Goal: Task Accomplishment & Management: Manage account settings

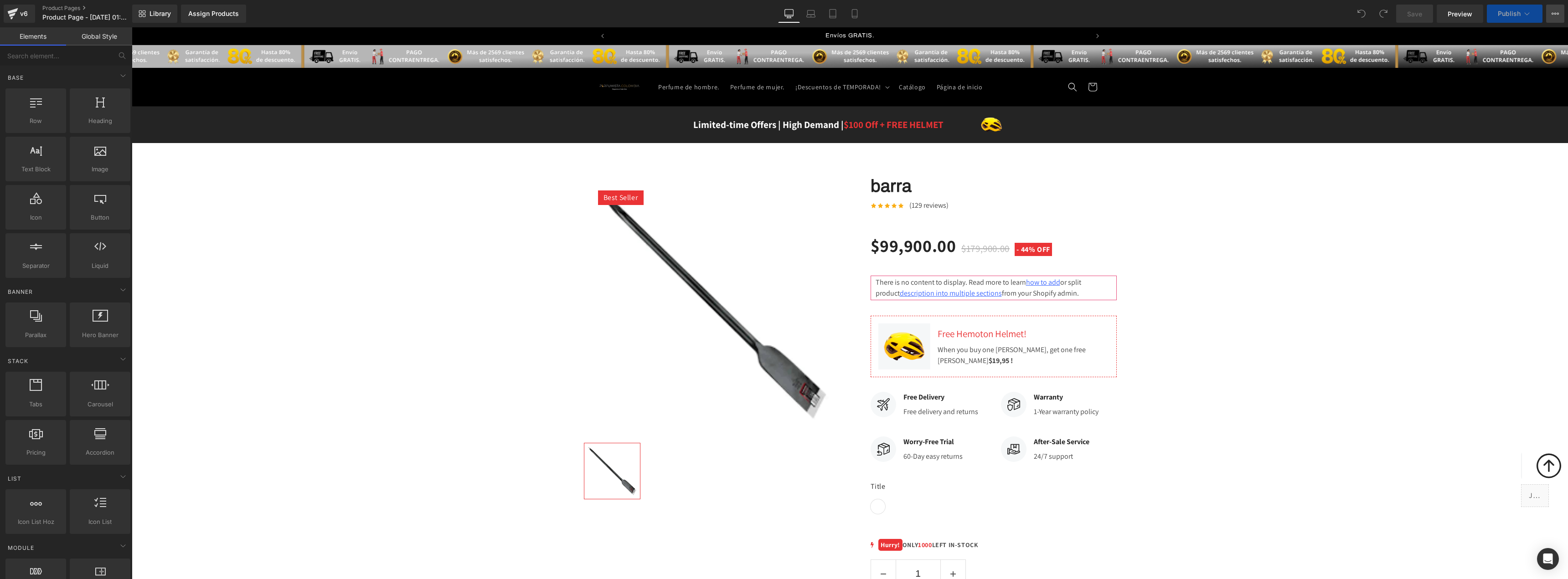
click at [1550, 13] on button "View Live Page View with current Template Save Template to Library Schedule Pub…" at bounding box center [1555, 13] width 18 height 18
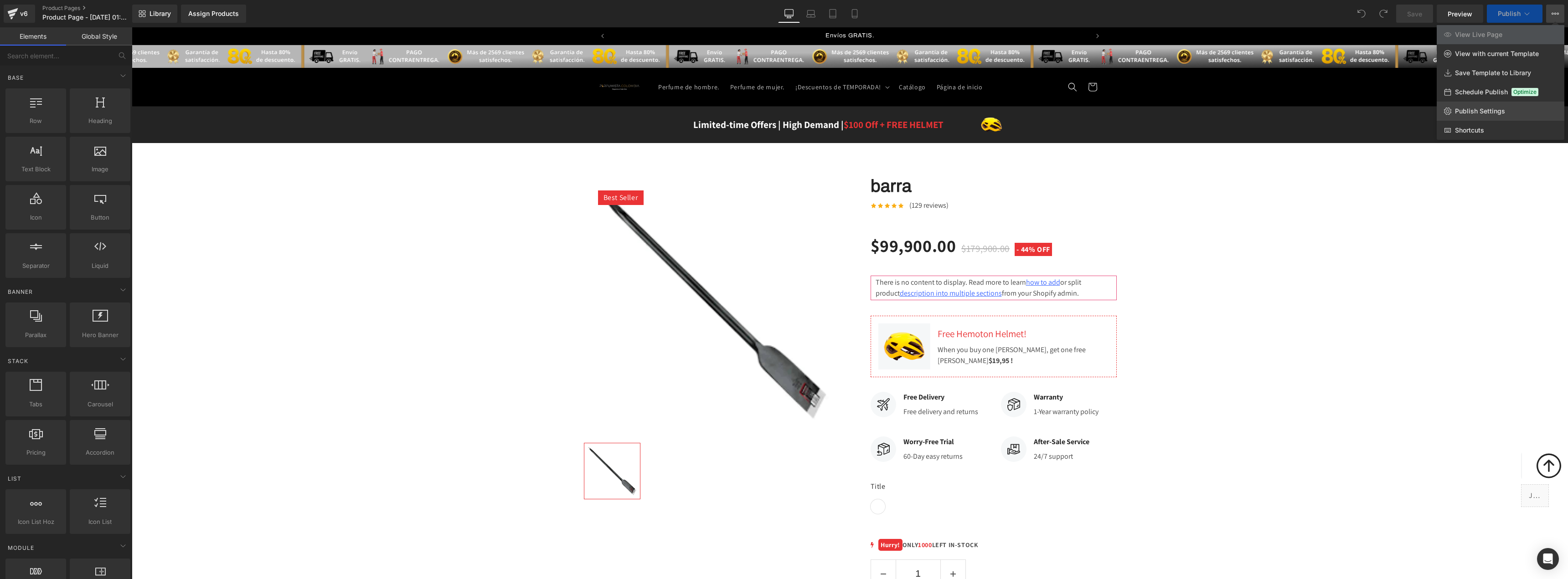
click at [1480, 114] on span "Publish Settings" at bounding box center [1480, 111] width 50 height 8
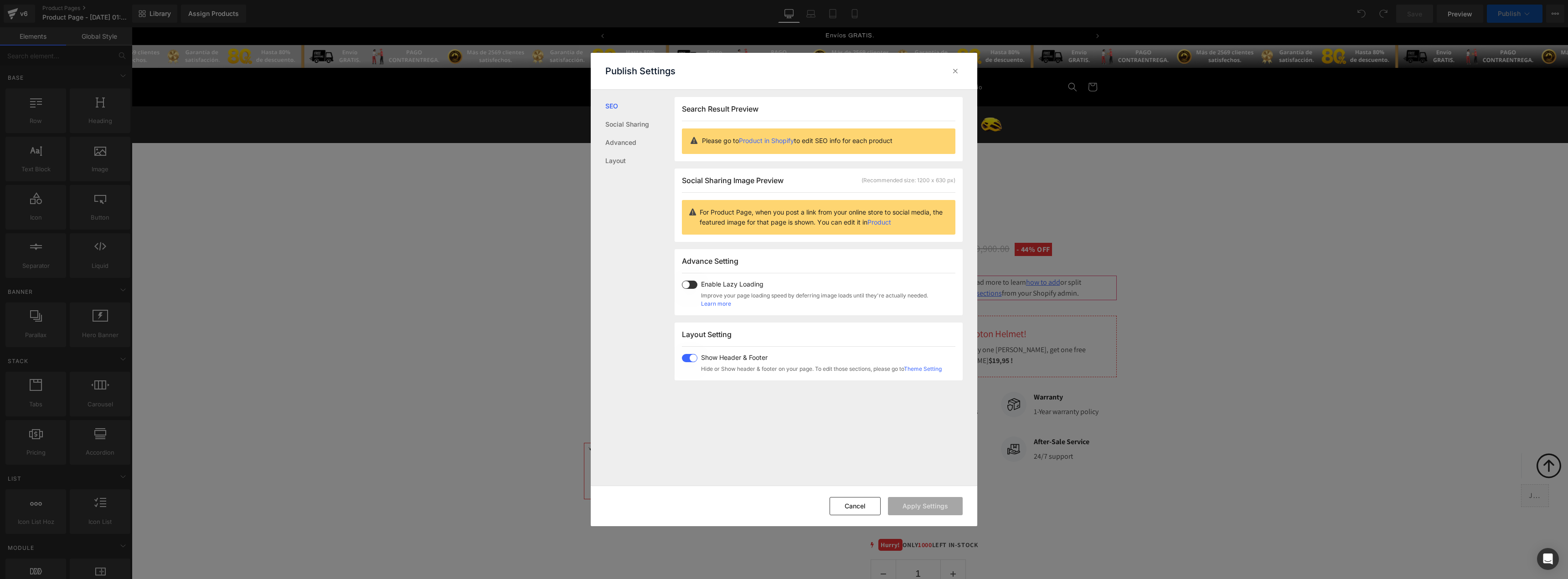
scroll to position [0, 478]
click at [691, 361] on span at bounding box center [689, 358] width 15 height 8
click at [914, 505] on button "Apply Settings" at bounding box center [925, 506] width 75 height 18
drag, startPoint x: 951, startPoint y: 75, endPoint x: 798, endPoint y: 47, distance: 155.5
click at [951, 75] on icon at bounding box center [955, 71] width 9 height 9
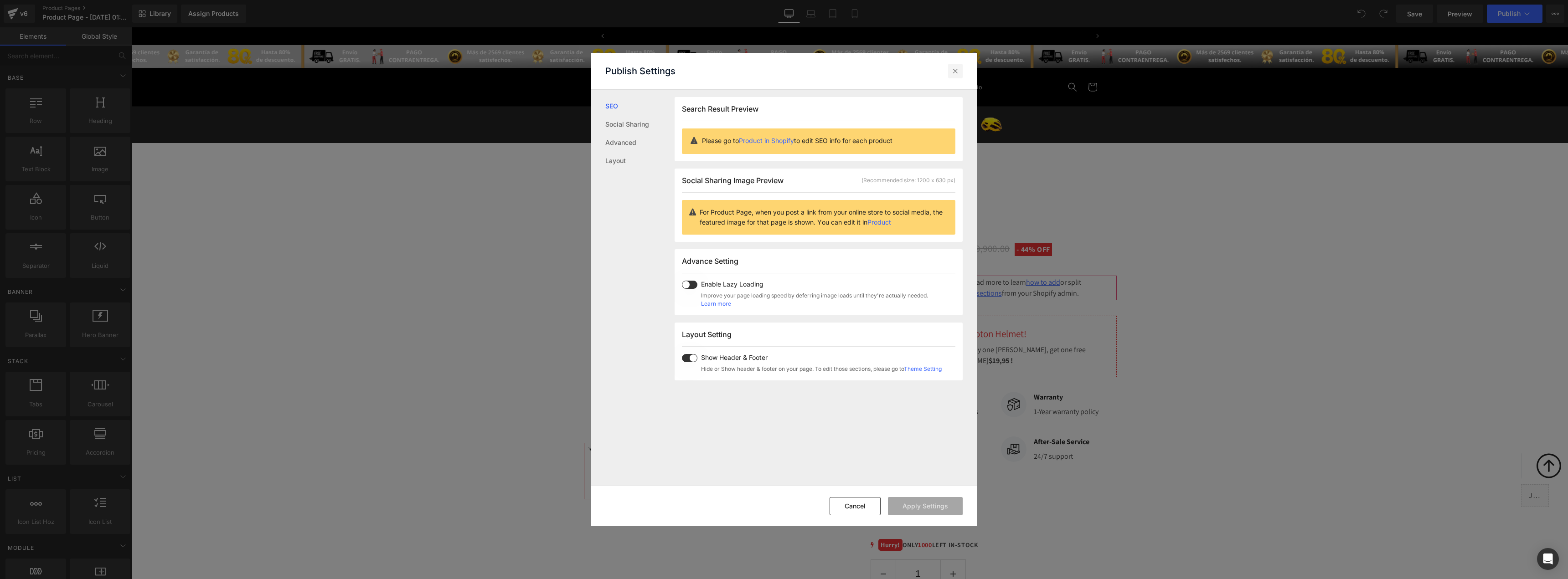
scroll to position [0, 0]
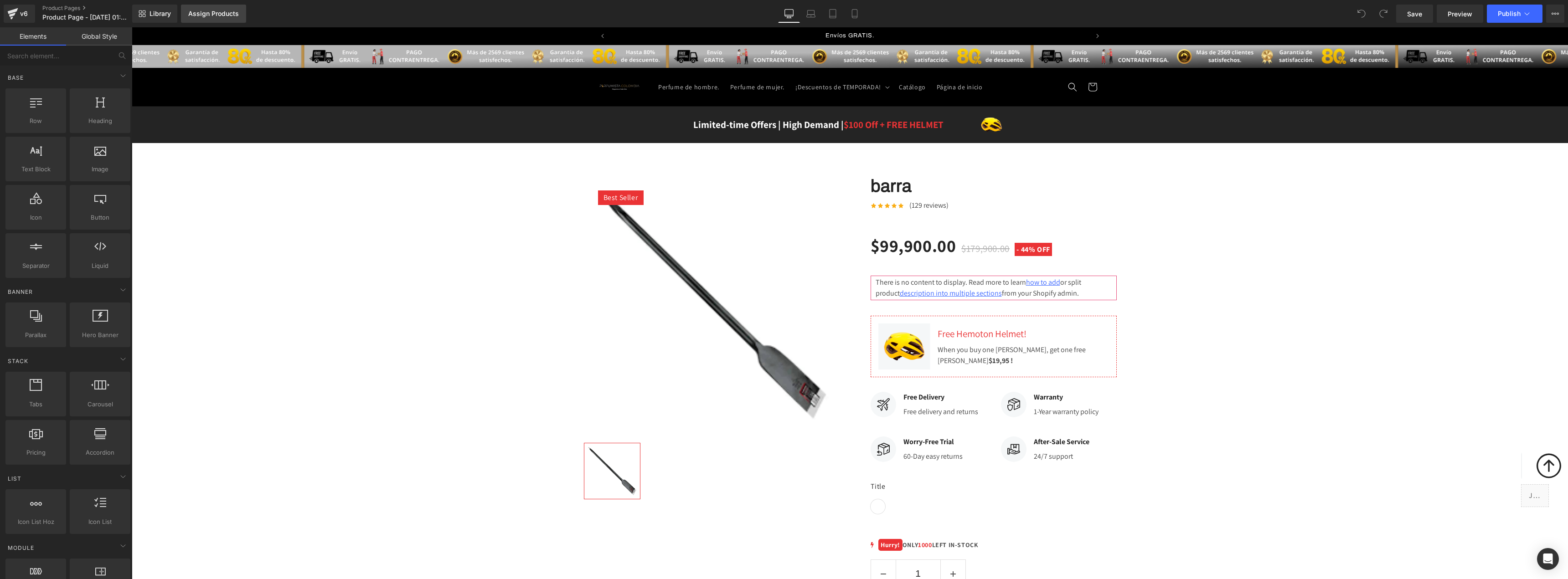
click at [214, 13] on div "Assign Products" at bounding box center [213, 13] width 51 height 7
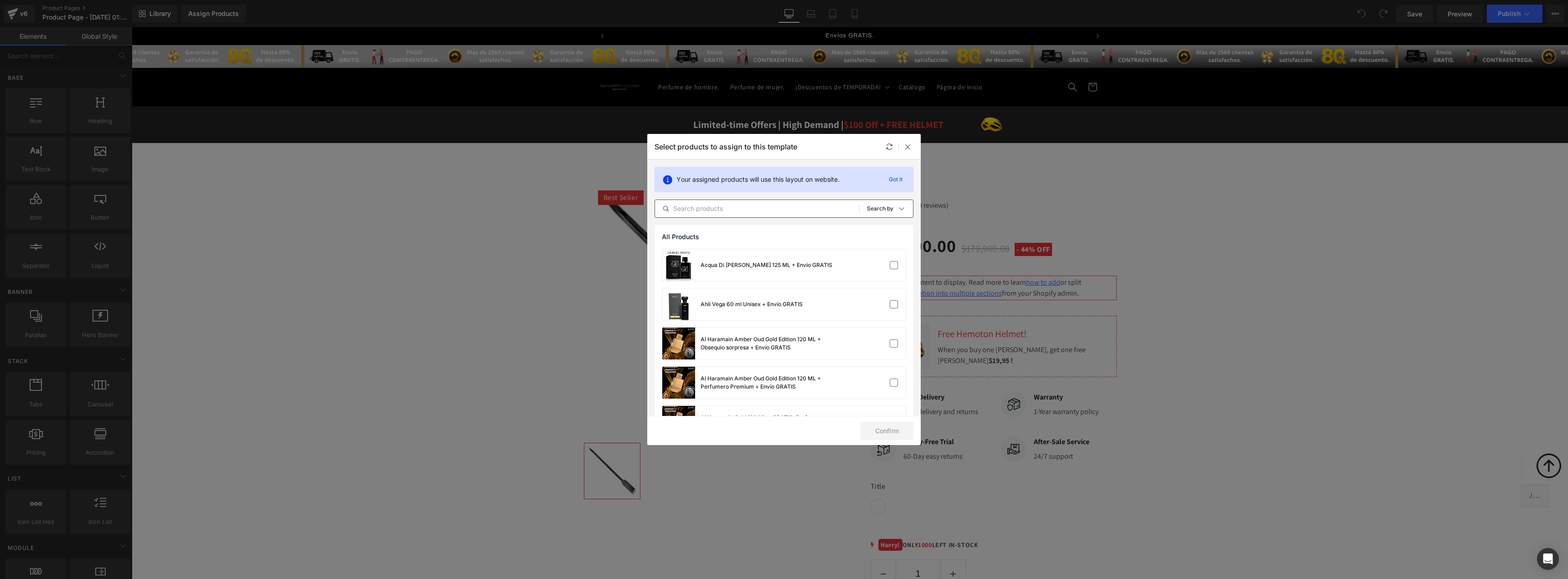
click at [723, 207] on input "text" at bounding box center [757, 209] width 204 height 11
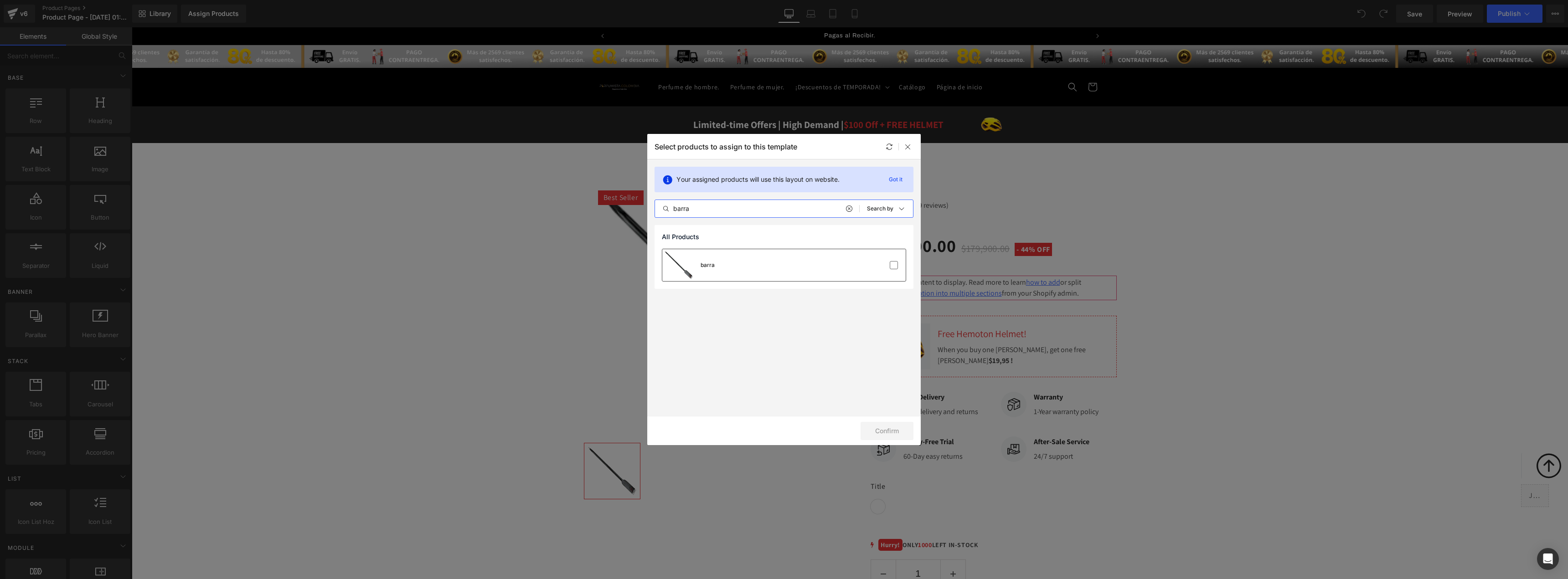
type input "barra"
click at [718, 257] on div "barra" at bounding box center [784, 265] width 243 height 32
click at [891, 424] on button "Confirm" at bounding box center [887, 431] width 53 height 18
click at [869, 431] on icon "submit" at bounding box center [866, 431] width 5 height 5
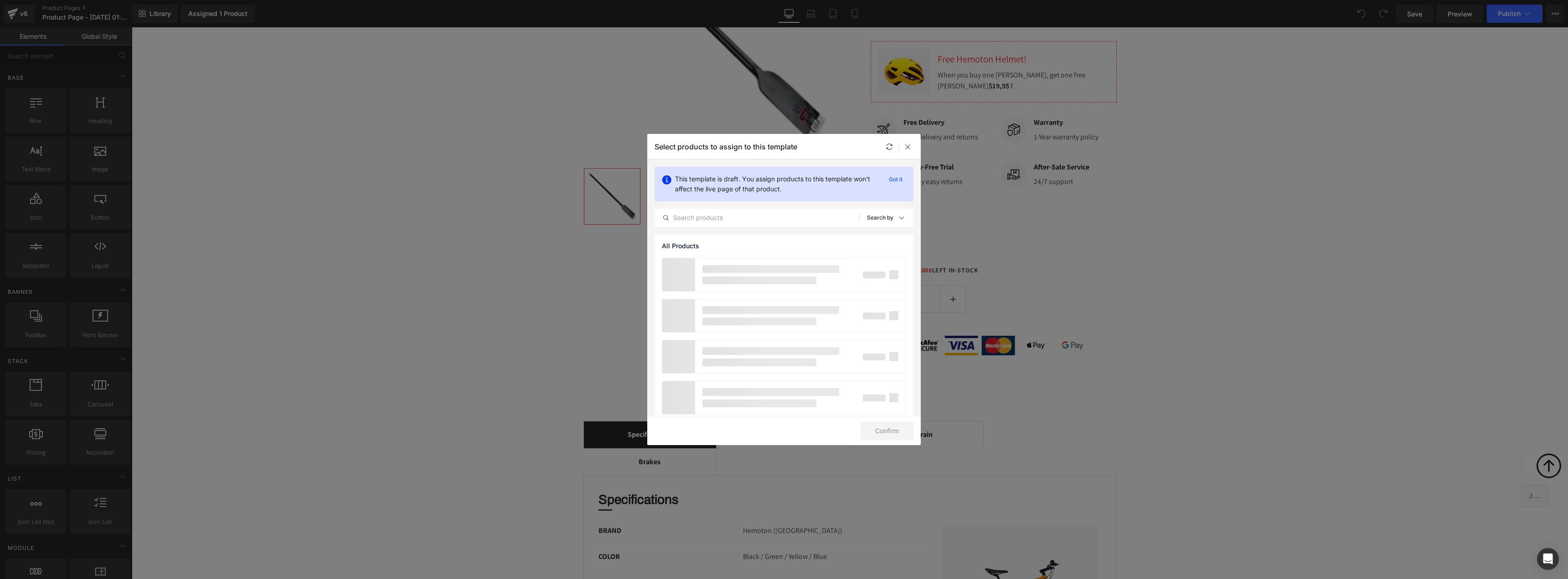
scroll to position [273, 0]
click at [905, 149] on icon at bounding box center [908, 147] width 7 height 7
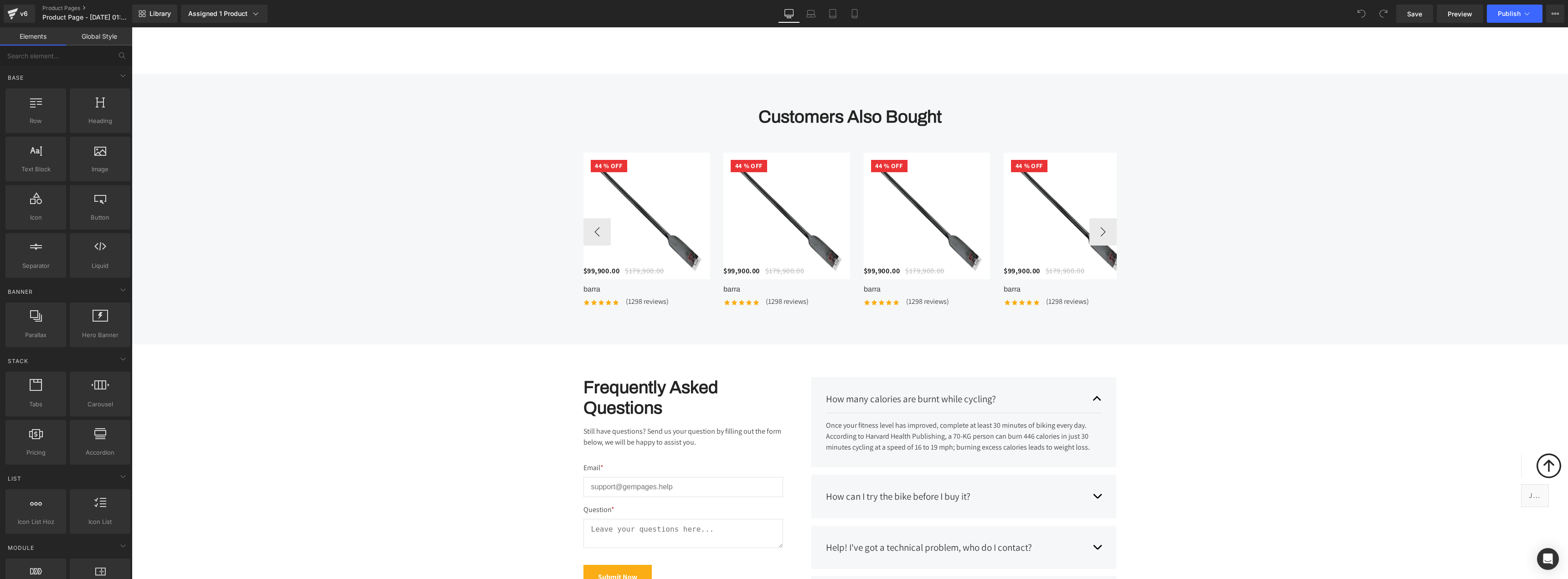
scroll to position [3051, 0]
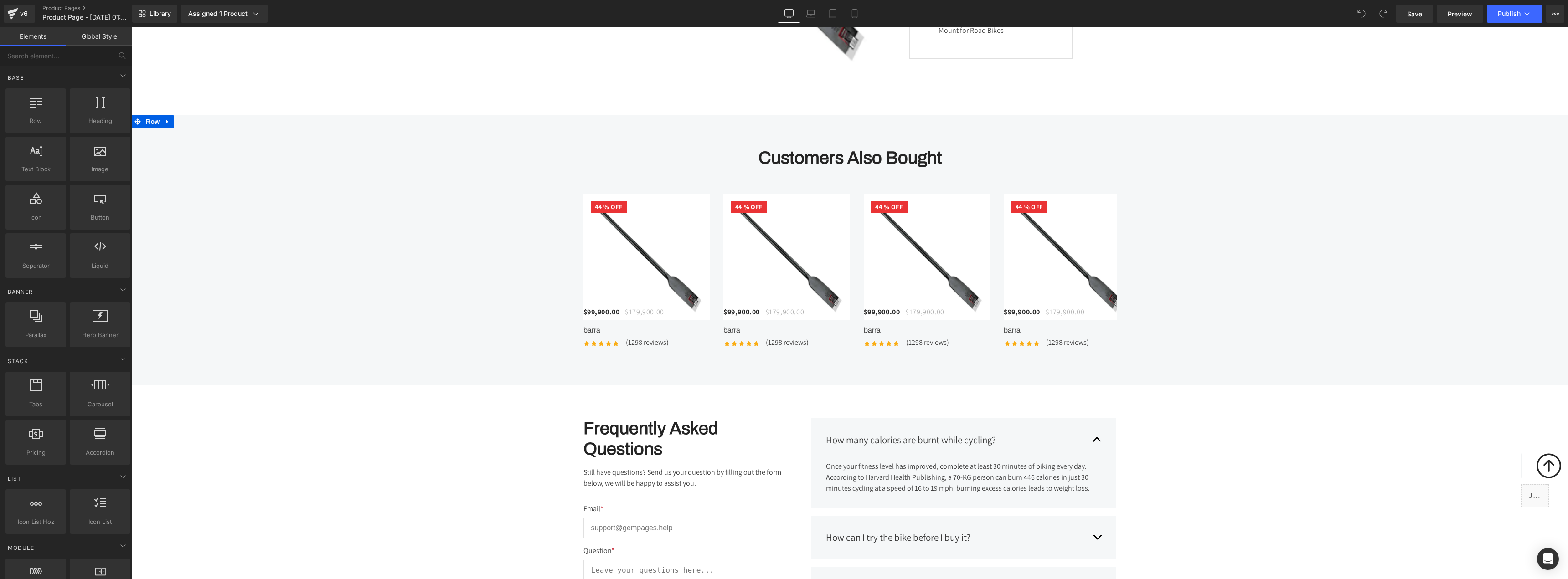
click at [1118, 140] on div "Customers Also Bought Heading 44 % (P) Image" at bounding box center [850, 250] width 1437 height 271
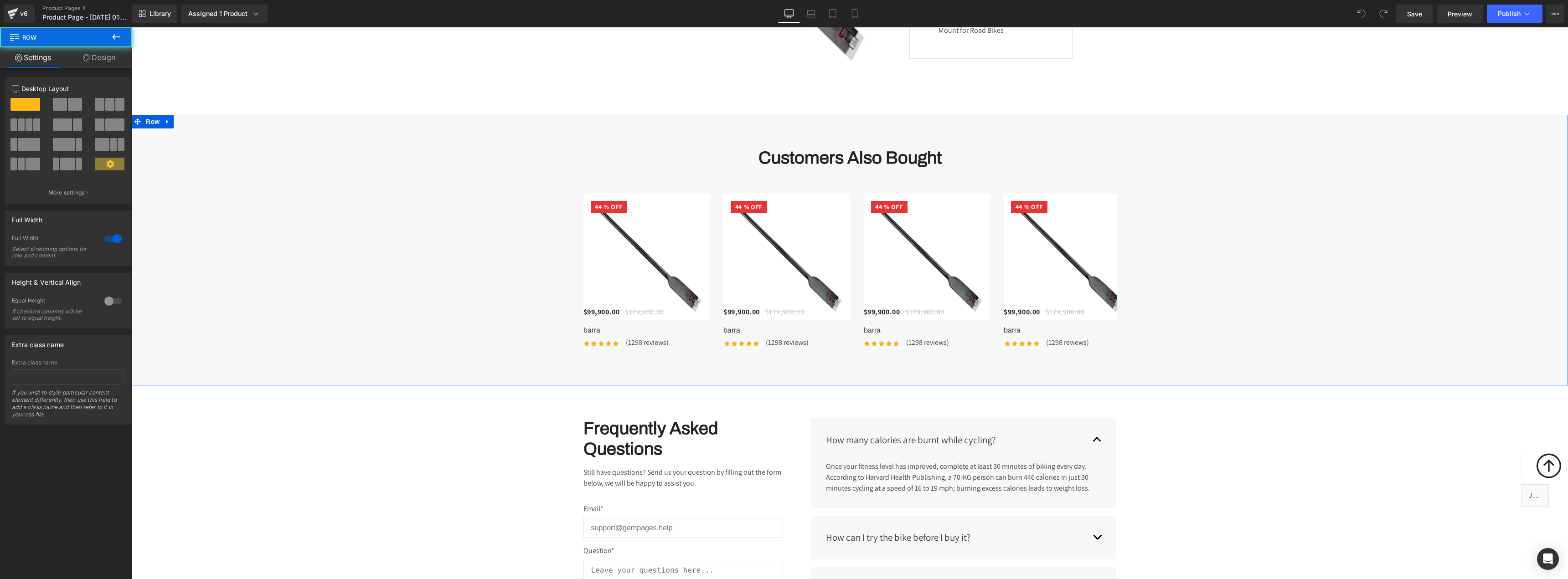
scroll to position [0, 478]
click at [166, 125] on icon at bounding box center [167, 121] width 6 height 7
click at [189, 125] on icon at bounding box center [191, 122] width 6 height 6
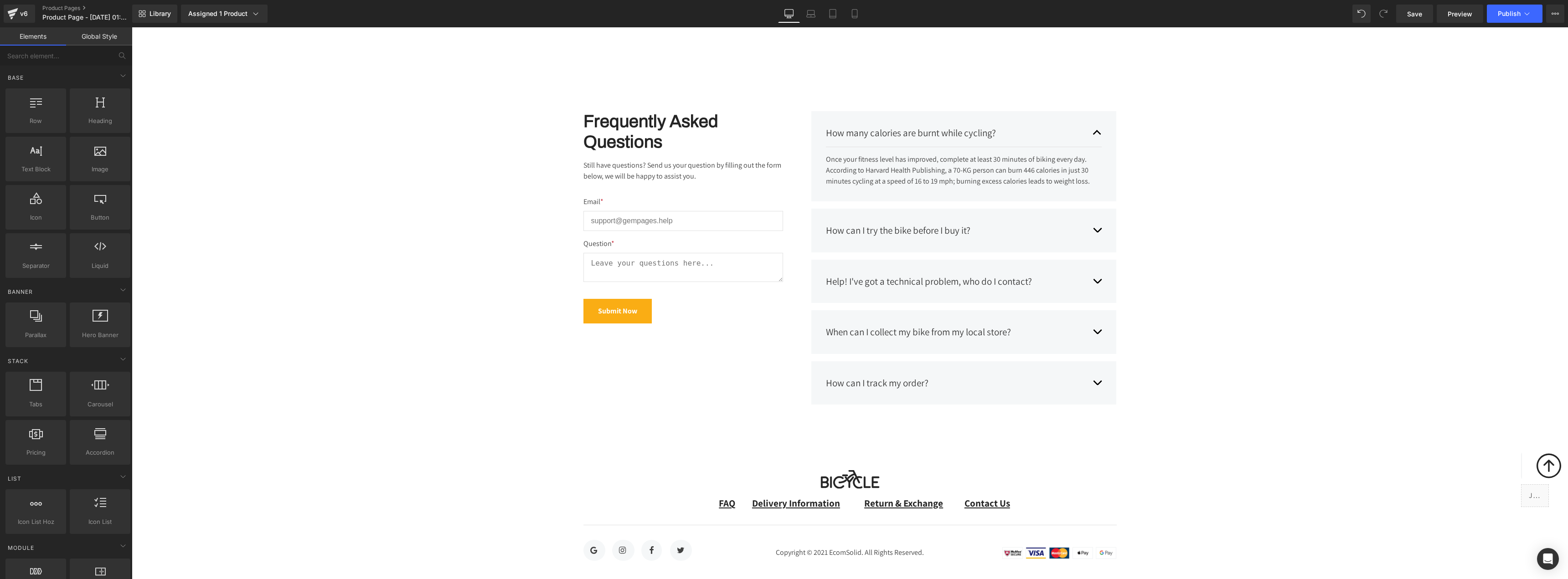
scroll to position [2926, 0]
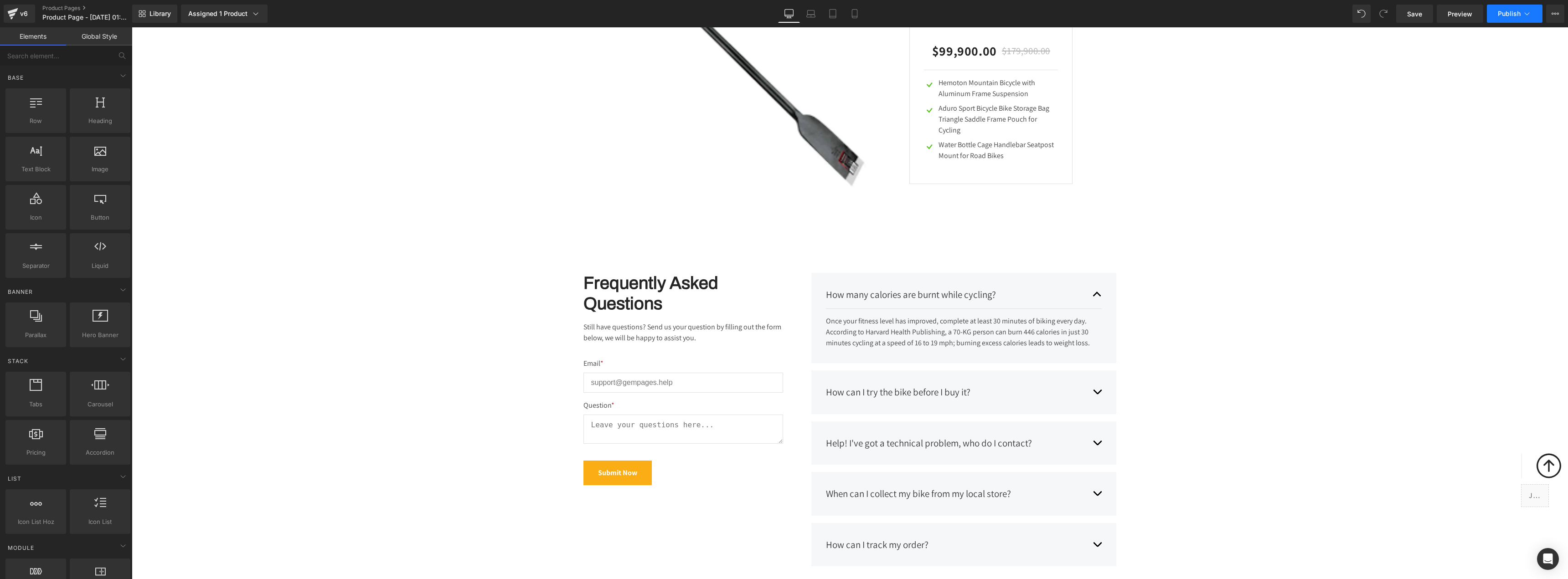
click at [1497, 13] on button "Publish" at bounding box center [1514, 13] width 55 height 18
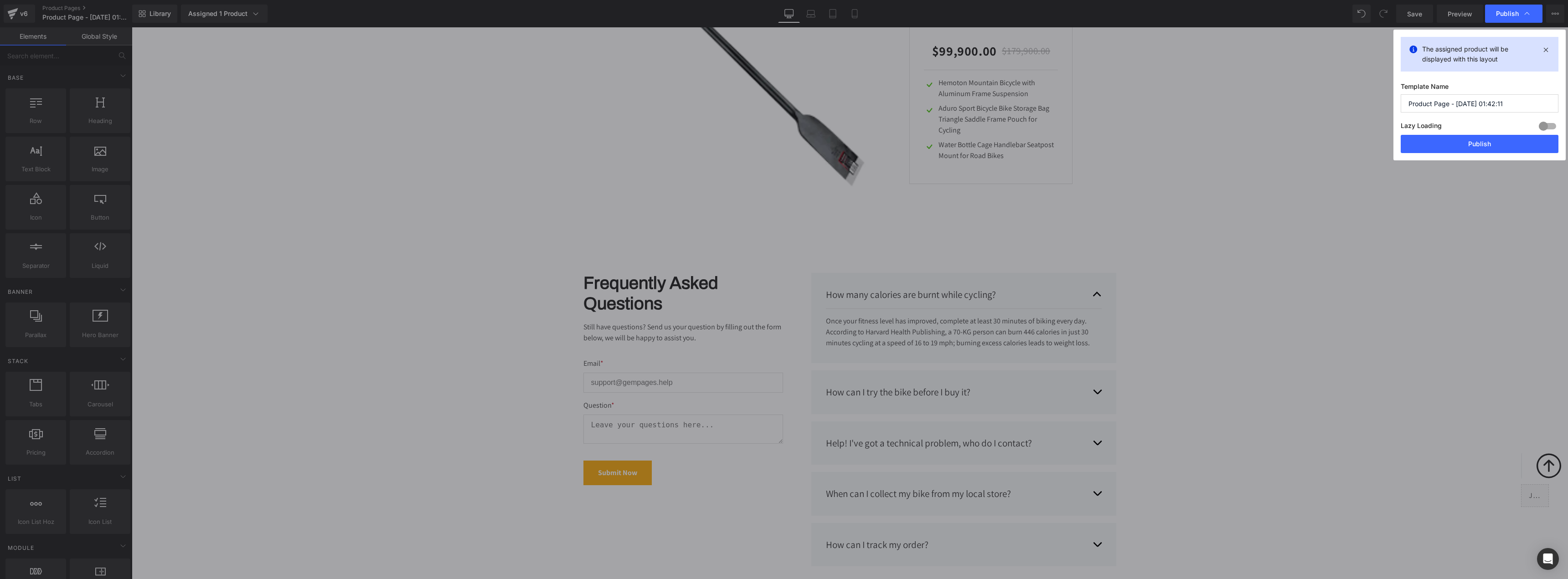
click at [1452, 101] on input "Product Page - Sep 26, 01:42:11" at bounding box center [1479, 103] width 158 height 18
type input "BARRA WHITE"
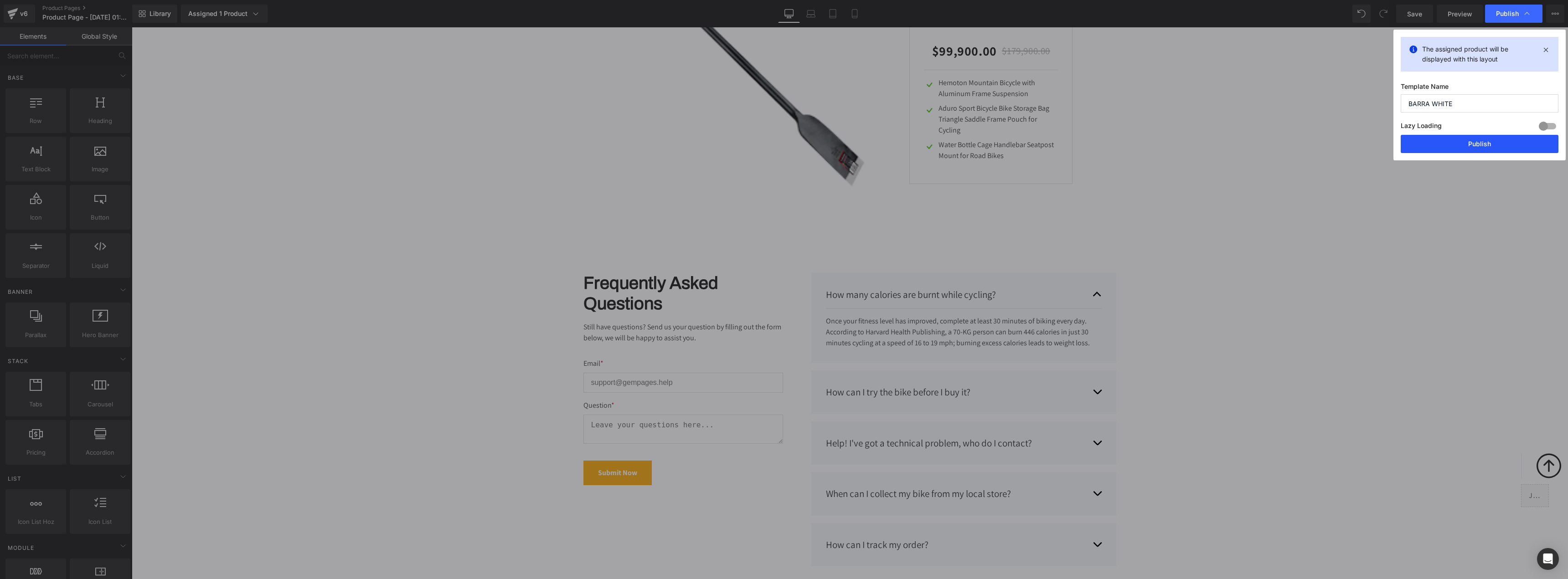
click at [1462, 144] on button "Publish" at bounding box center [1479, 144] width 158 height 18
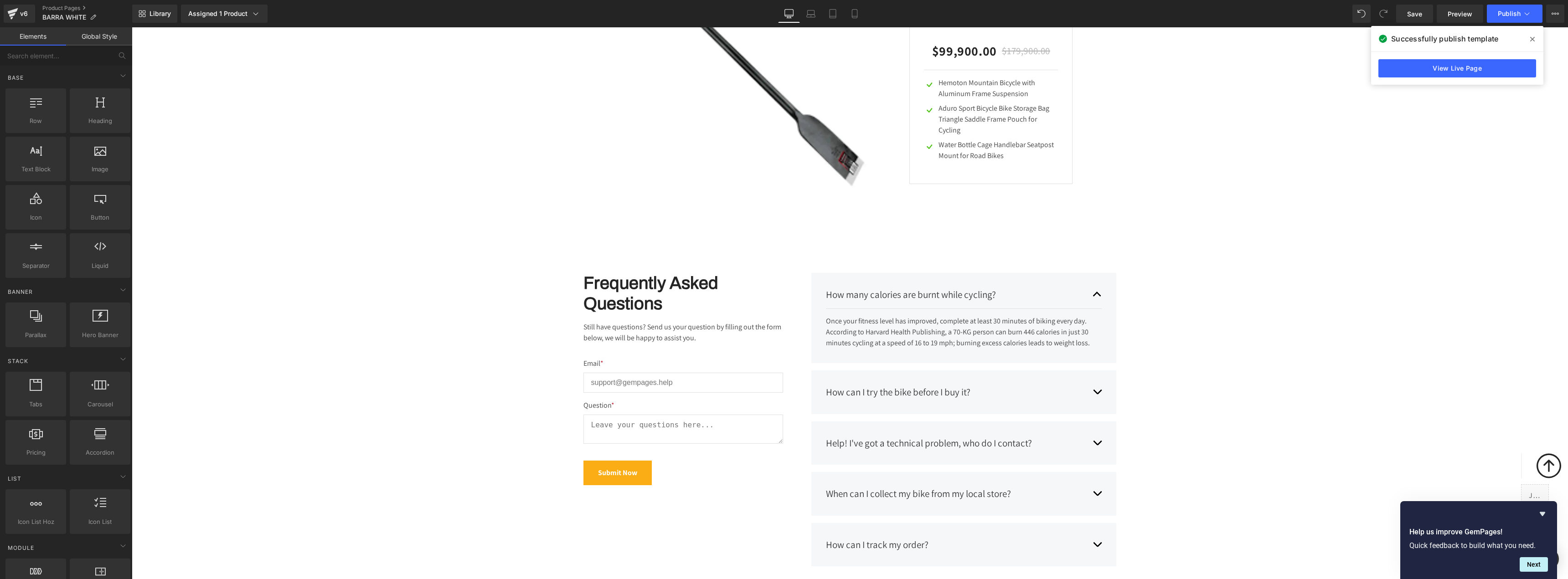
scroll to position [0, 0]
click at [52, 9] on link "Product Pages" at bounding box center [88, 8] width 90 height 7
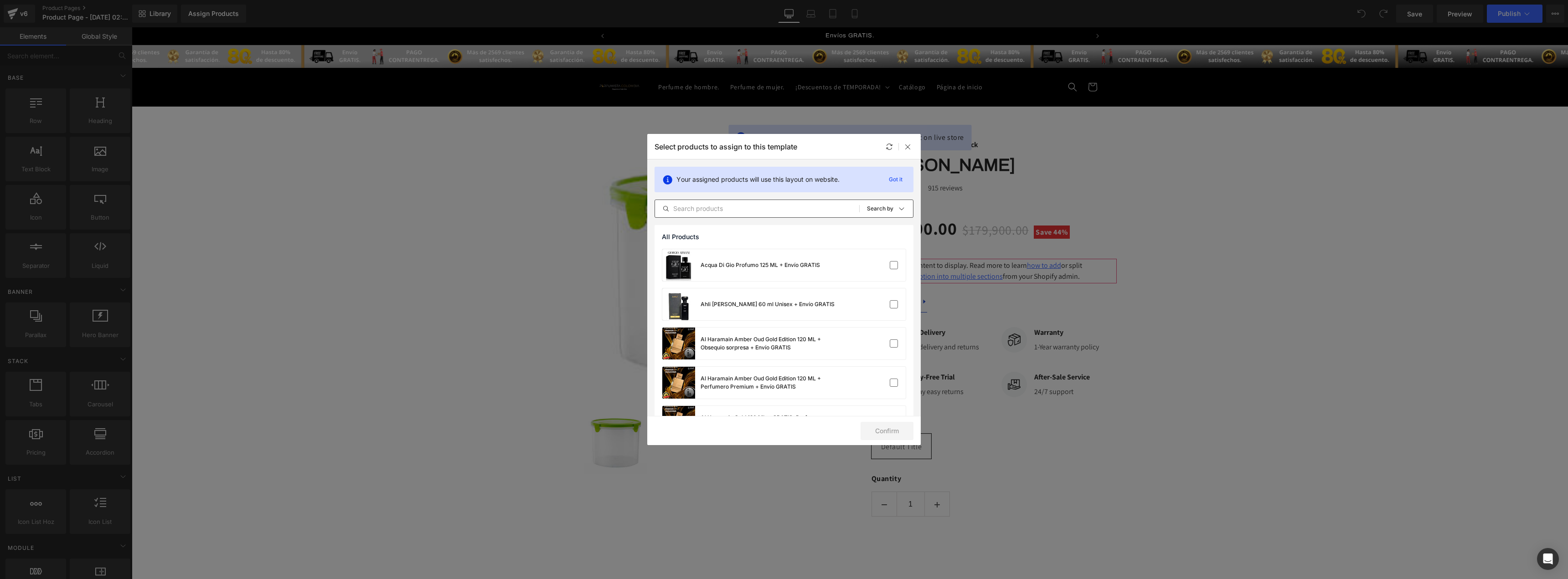
click at [797, 211] on input "text" at bounding box center [757, 209] width 204 height 11
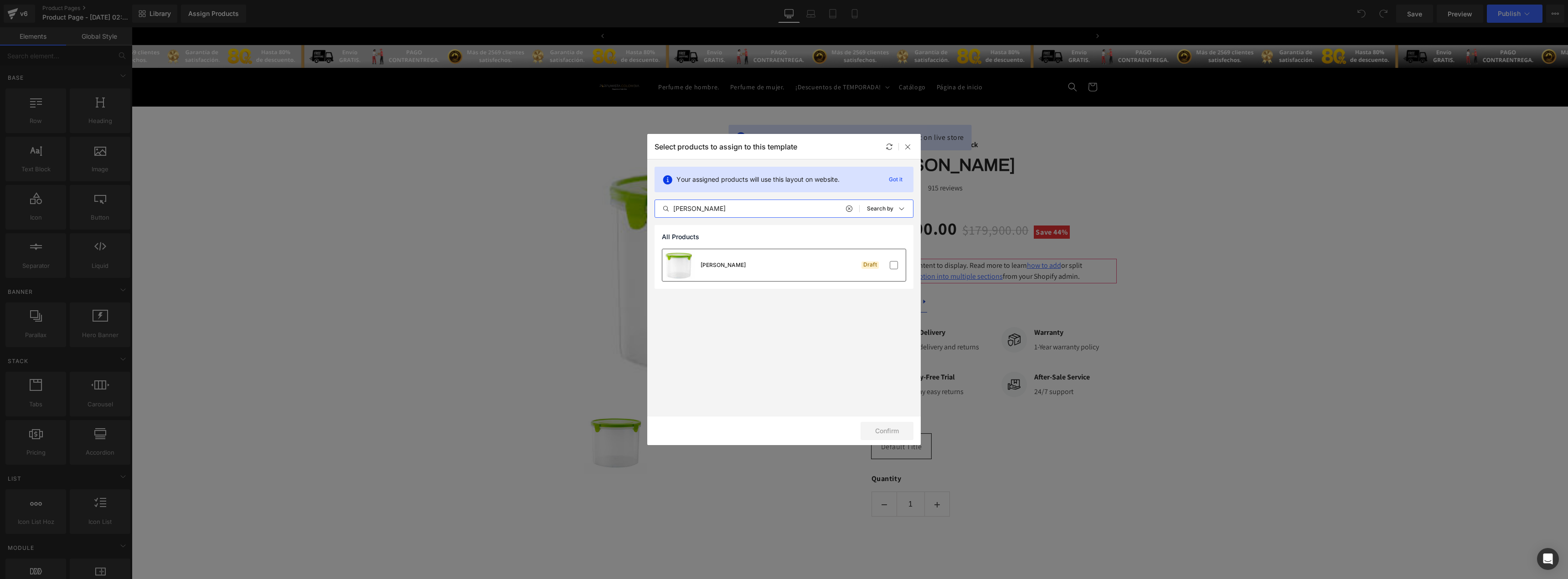
scroll to position [0, 478]
type input "tarr"
click at [760, 257] on div "tarro Draft" at bounding box center [784, 265] width 243 height 32
click at [889, 143] on icon at bounding box center [889, 147] width 7 height 7
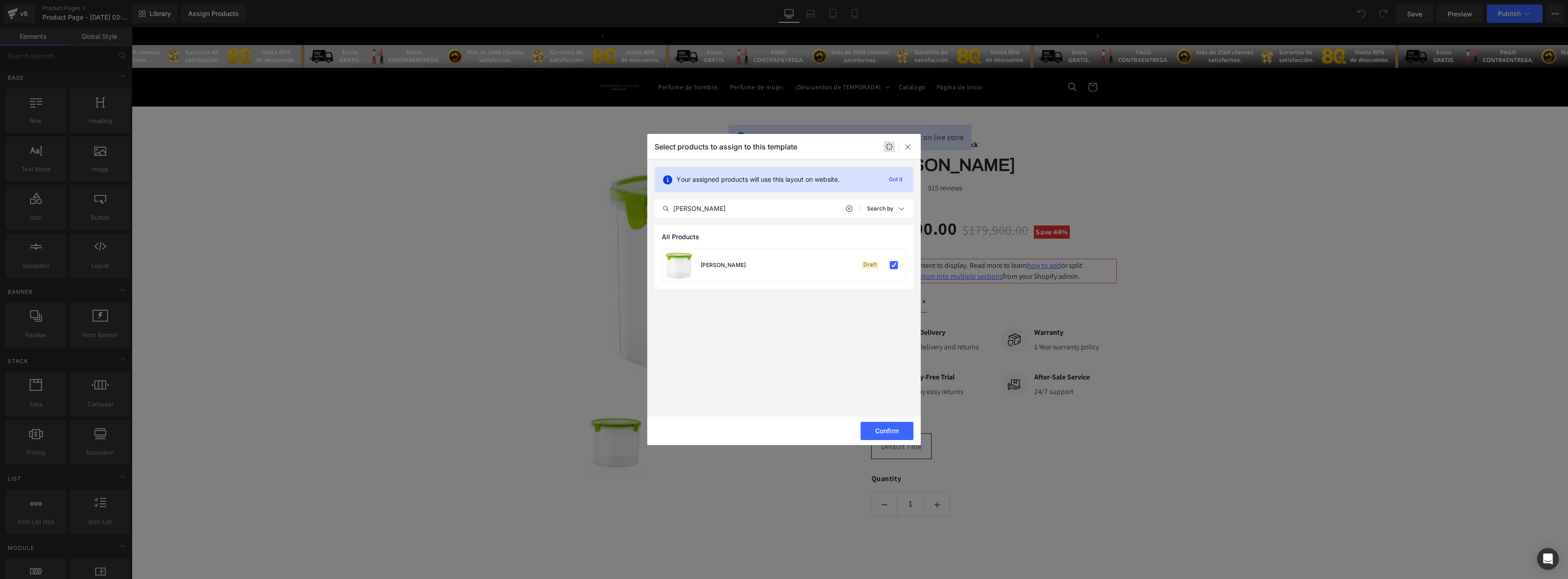
scroll to position [0, 478]
click at [888, 429] on button "Confirm" at bounding box center [887, 431] width 53 height 18
click at [895, 431] on button "Success" at bounding box center [881, 431] width 65 height 18
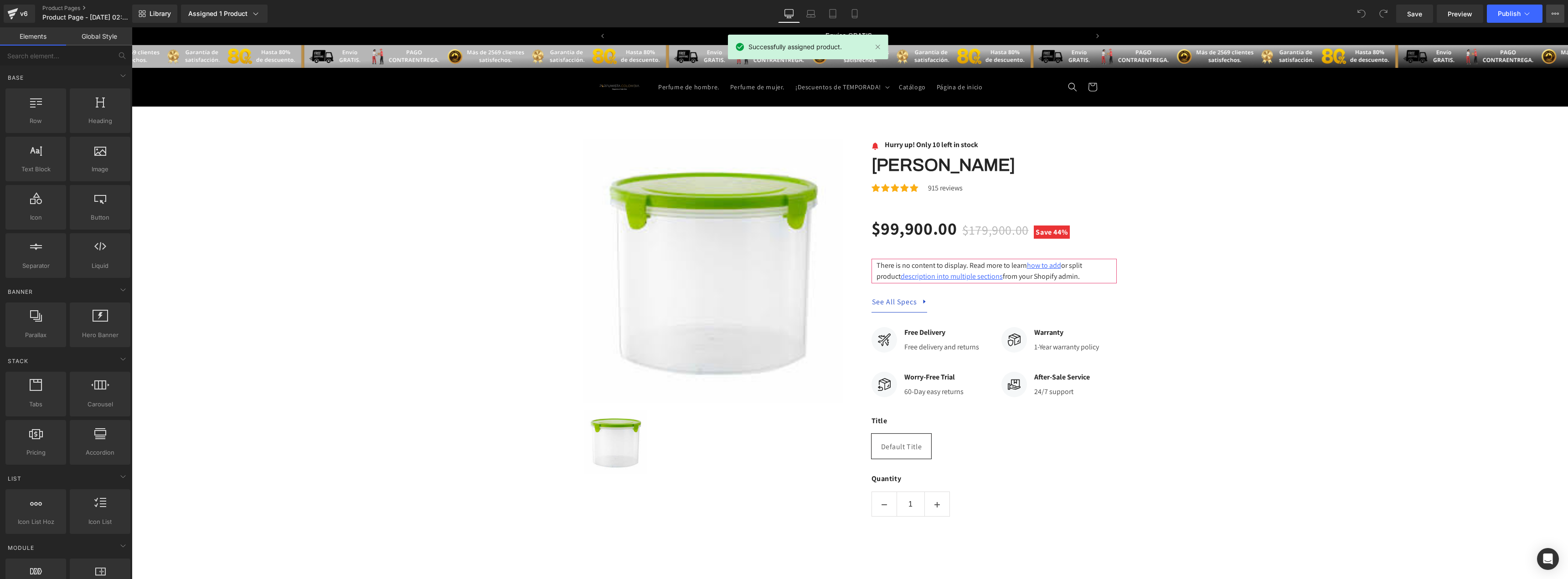
click at [1553, 13] on icon at bounding box center [1555, 13] width 7 height 7
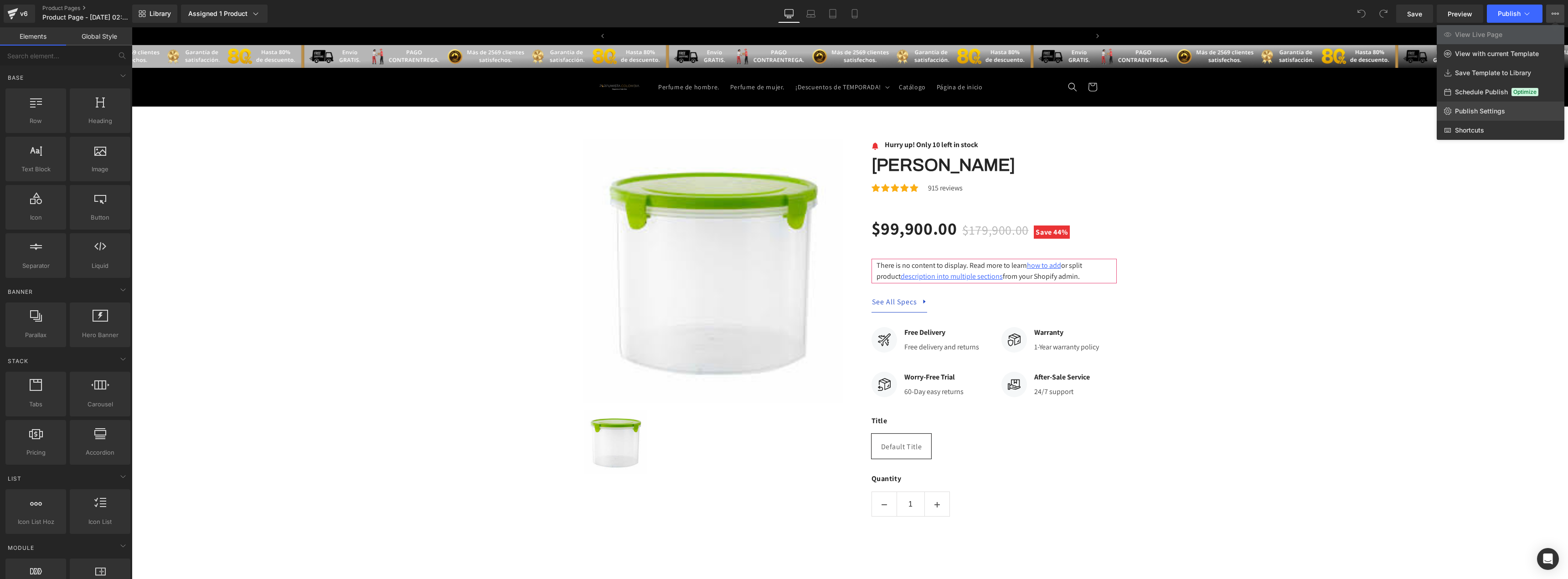
scroll to position [0, 478]
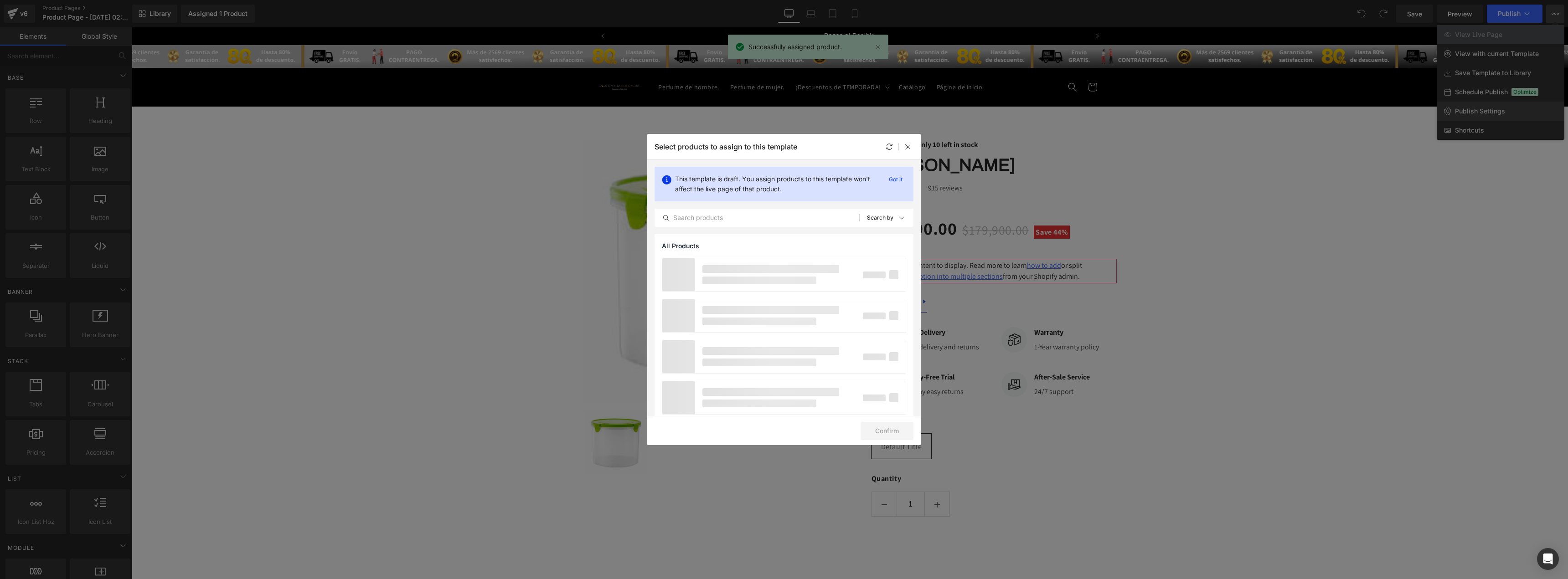
click at [1491, 0] on div "You are previewing how the will restyle your page. You can not edit Elements in…" at bounding box center [784, 0] width 1568 height 0
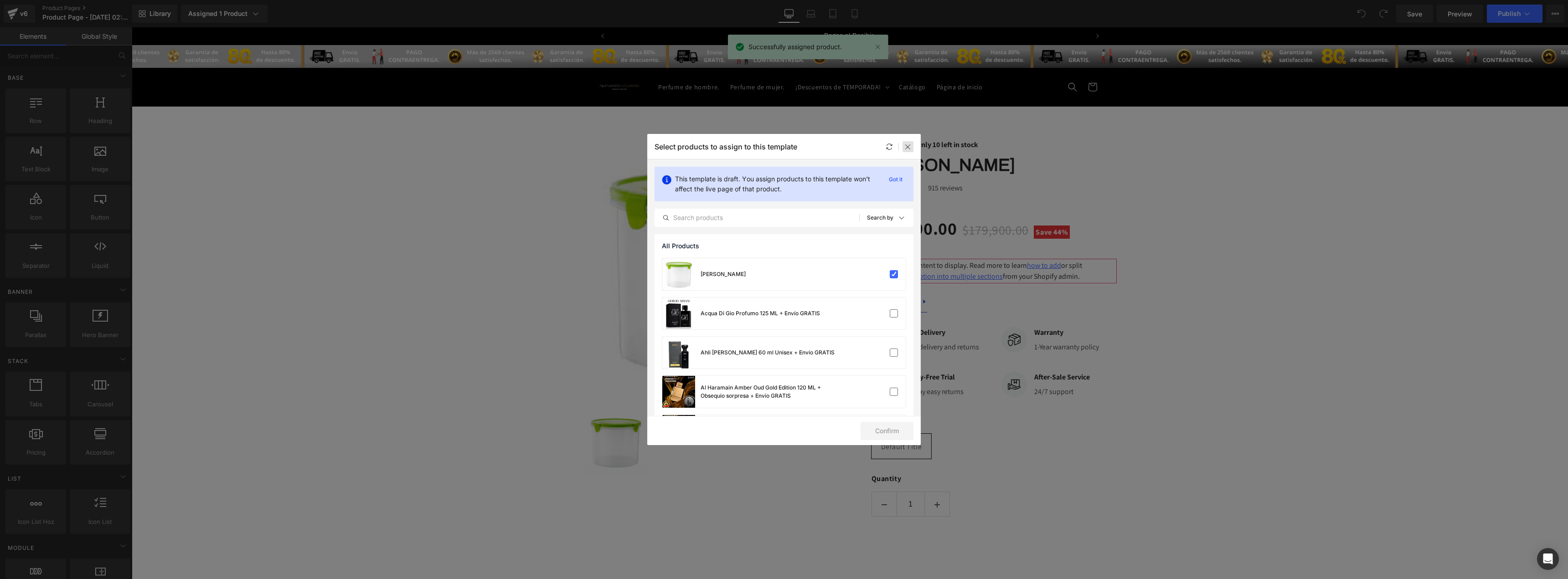
click at [904, 147] on div at bounding box center [908, 147] width 11 height 11
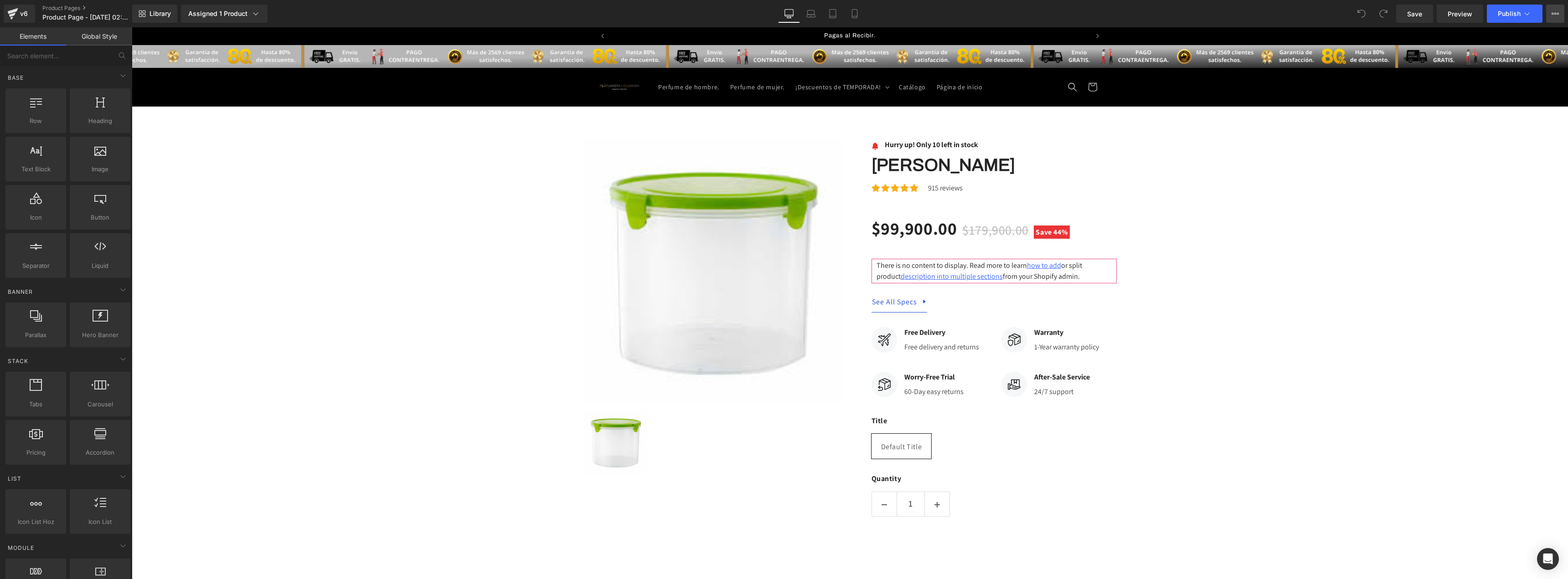
click at [1550, 8] on button "View Live Page View with current Template Save Template to Library Schedule Pub…" at bounding box center [1555, 13] width 18 height 18
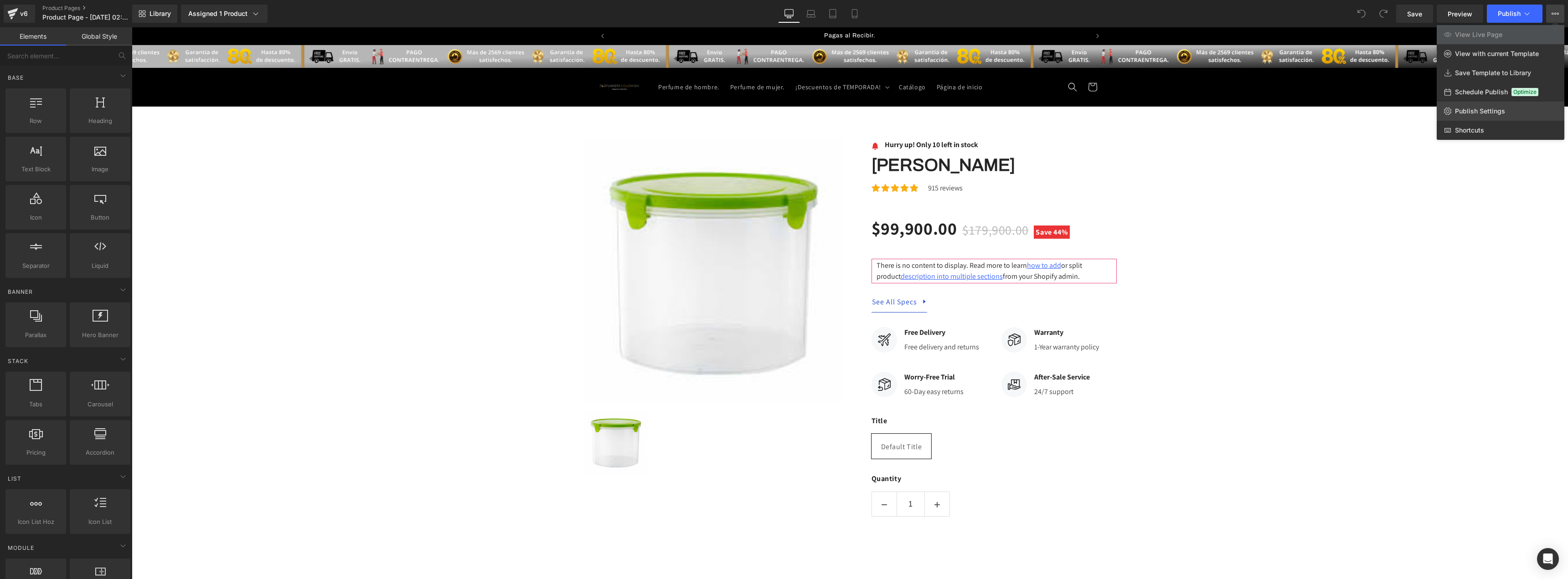
click at [1486, 107] on span "Publish Settings" at bounding box center [1480, 111] width 50 height 8
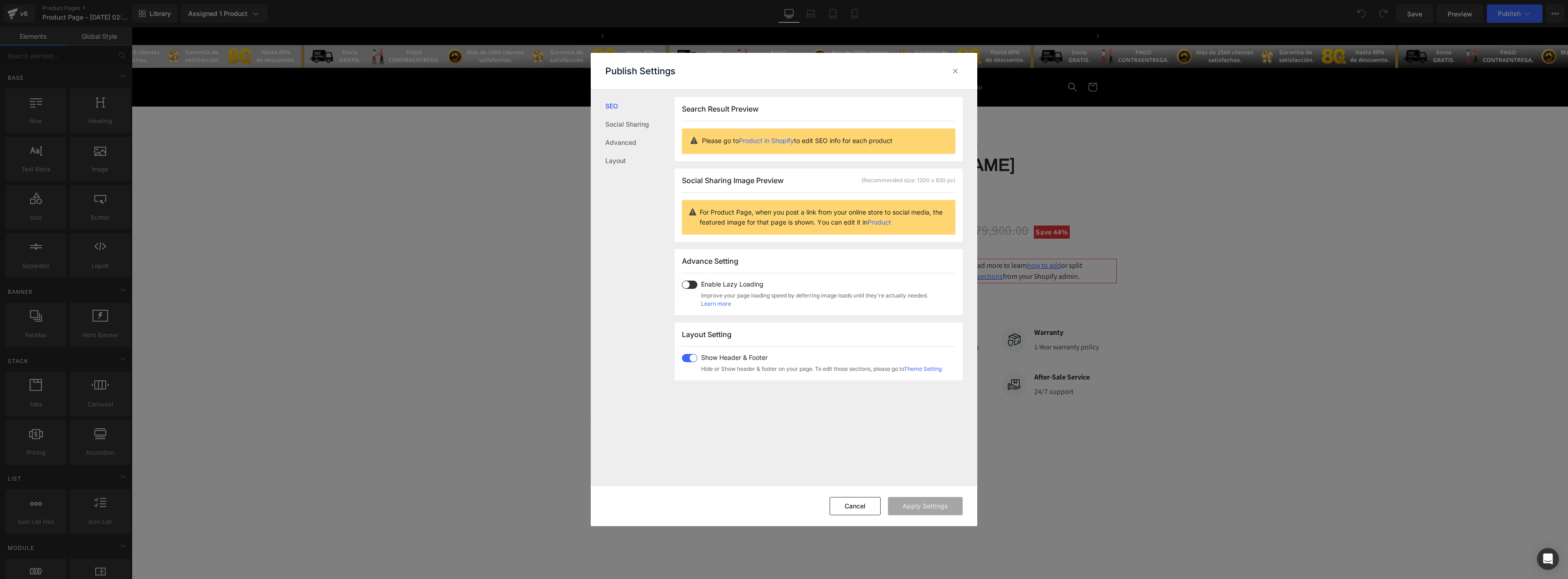
scroll to position [0, 0]
click at [690, 358] on span at bounding box center [689, 358] width 15 height 8
click at [912, 503] on button "Apply Settings" at bounding box center [925, 506] width 75 height 18
click at [956, 67] on icon at bounding box center [955, 71] width 9 height 9
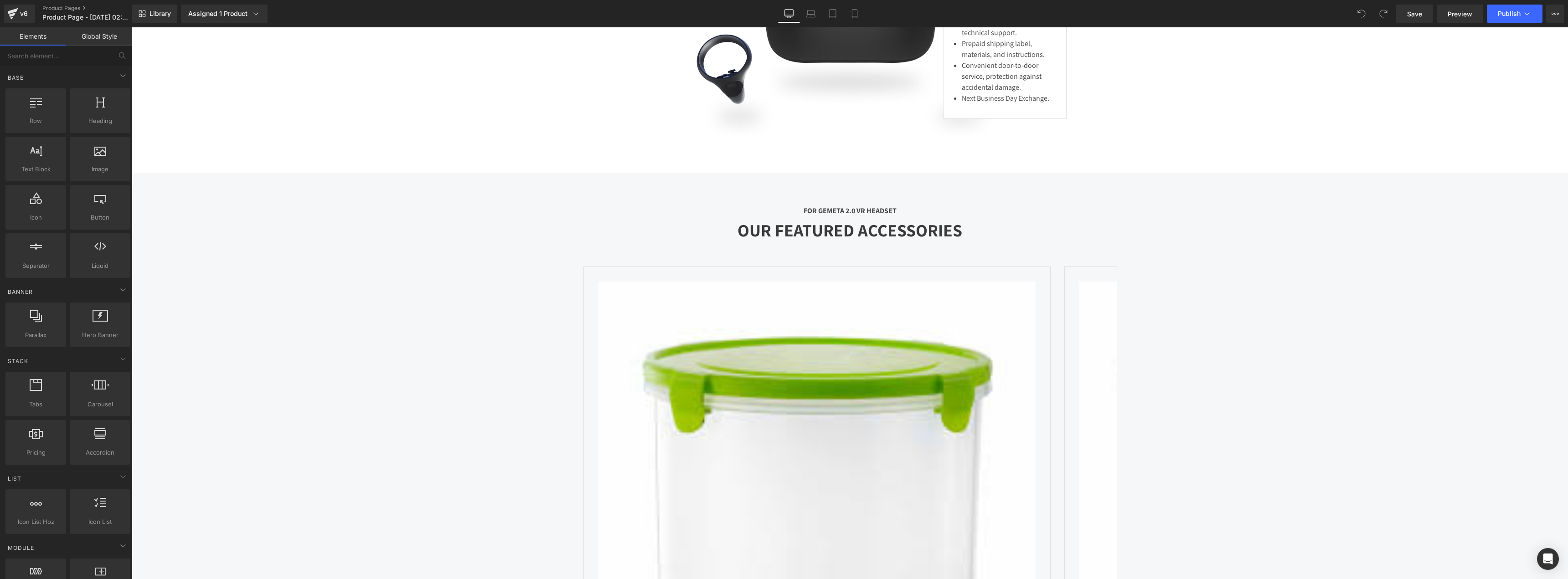
scroll to position [3051, 0]
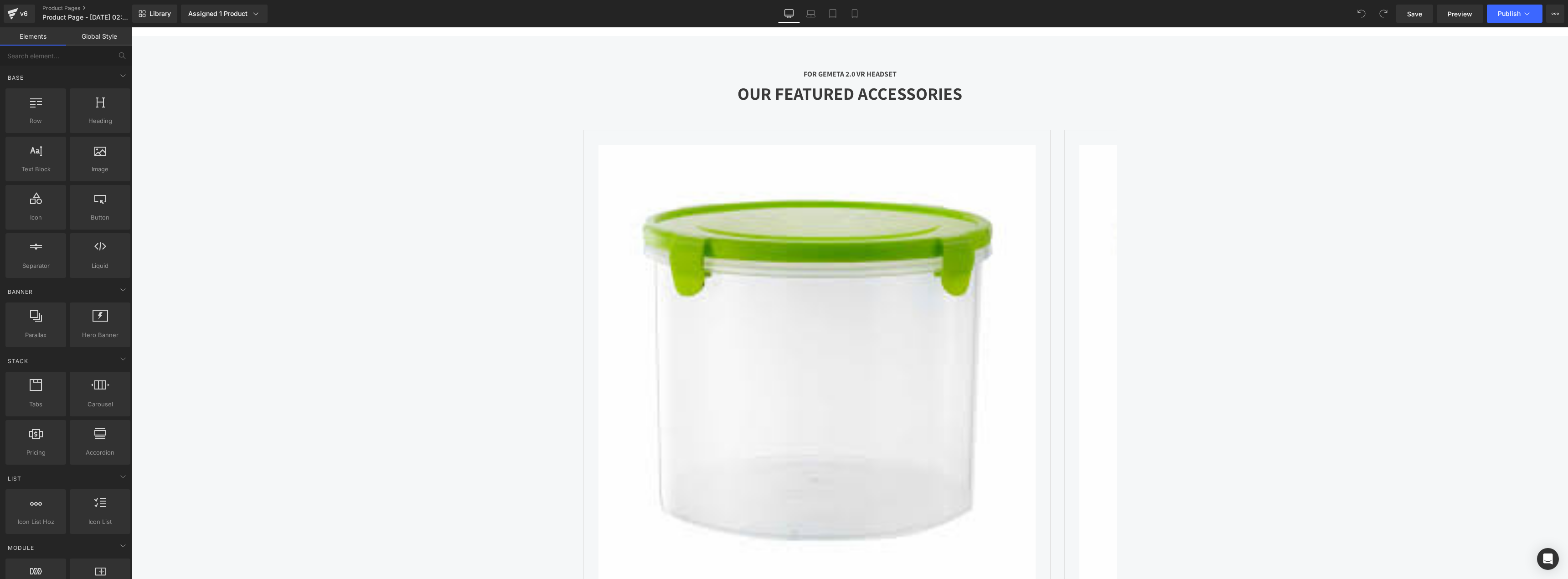
drag, startPoint x: 1111, startPoint y: 103, endPoint x: 1101, endPoint y: 111, distance: 12.8
click at [1111, 103] on div "OUR FEATURED ACCESSORIES Heading" at bounding box center [850, 98] width 533 height 36
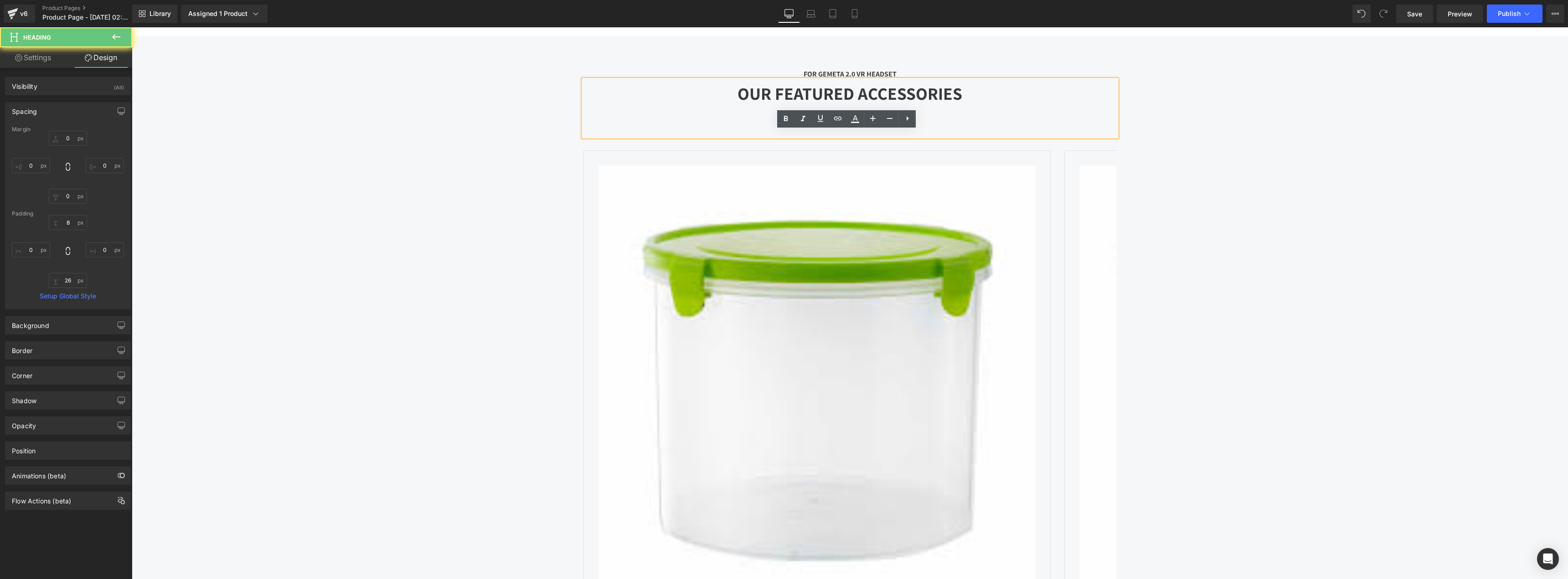
scroll to position [3006, 0]
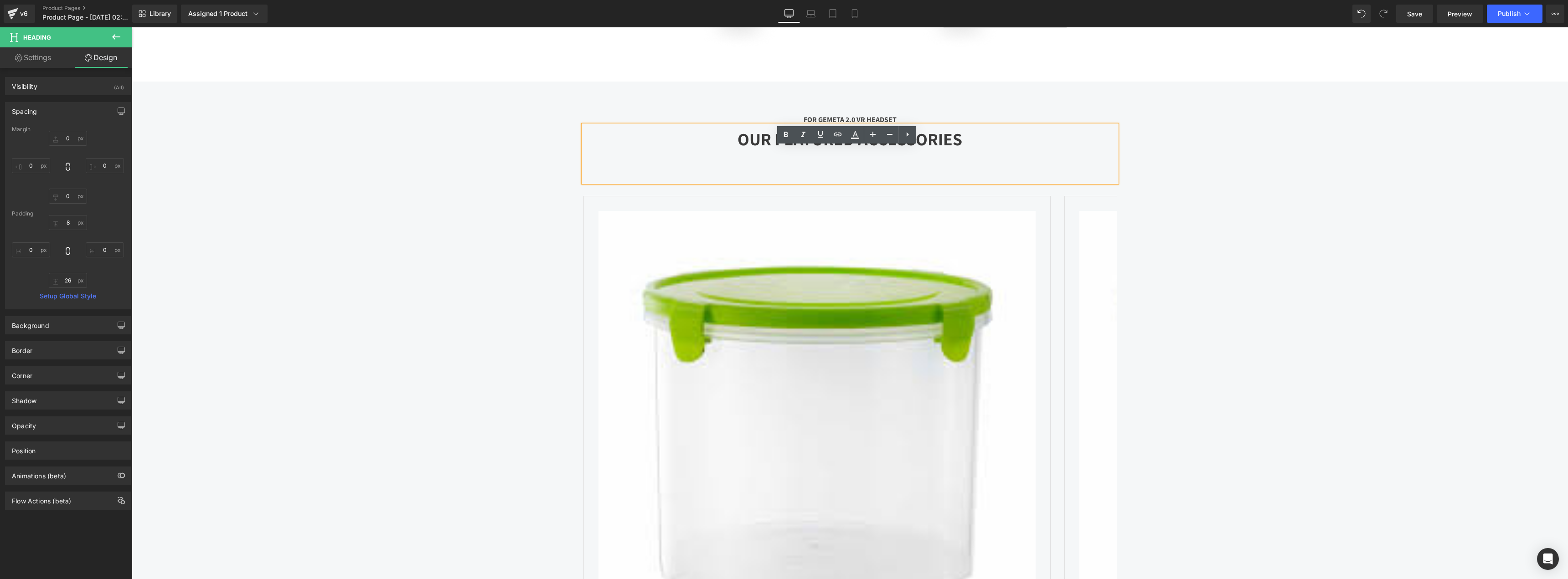
click at [1094, 127] on div "FOR GEMETA 2.0 VR HEADSET Text Block OUR FEATURED ACCESSORIES Heading Sale Off …" at bounding box center [850, 427] width 547 height 654
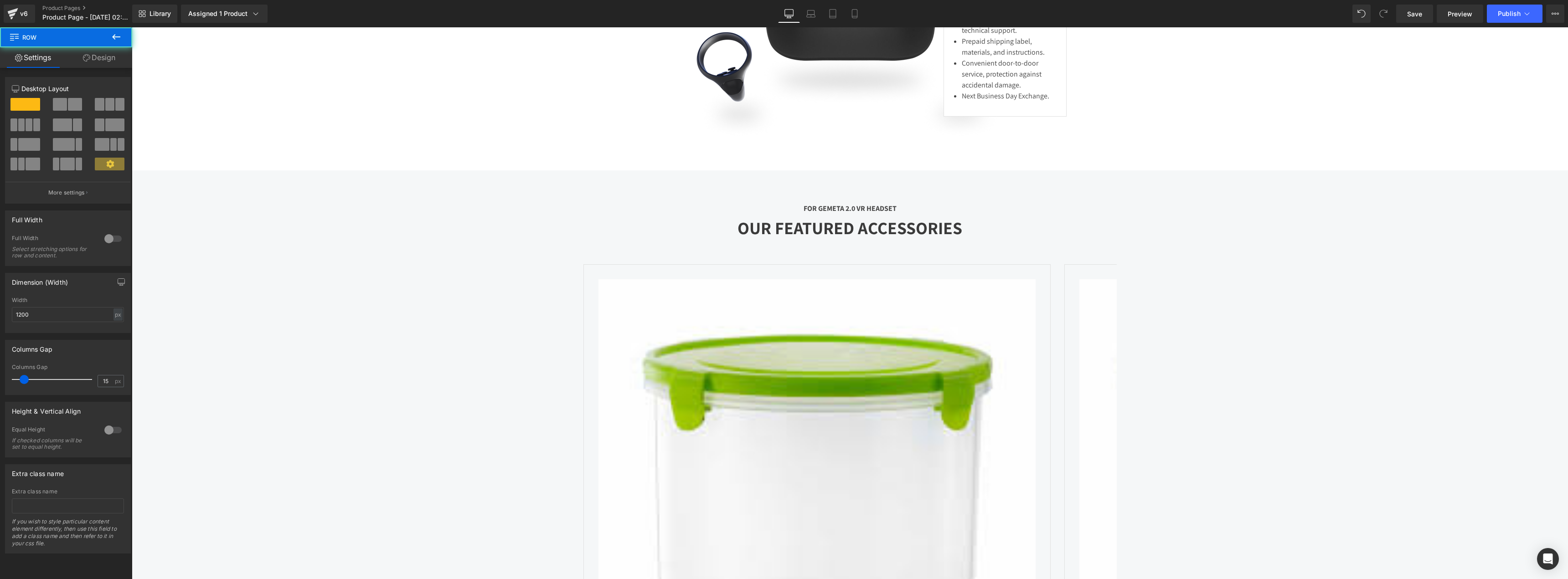
scroll to position [2915, 0]
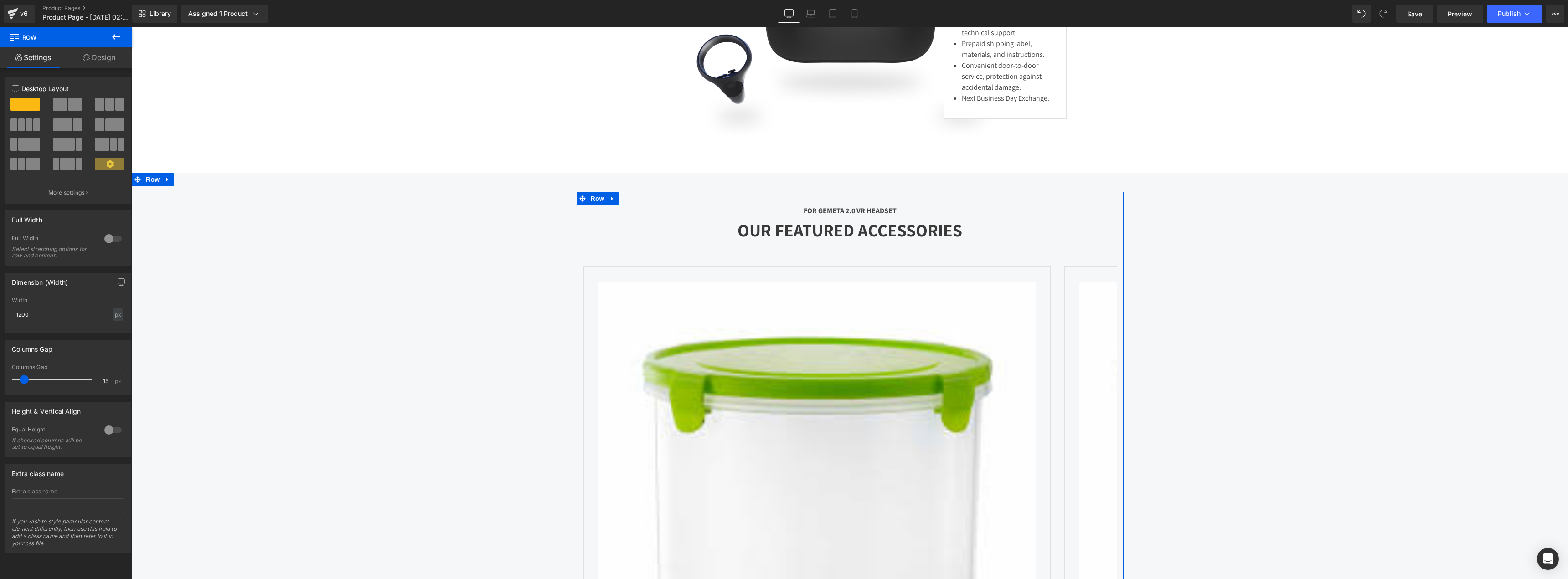
click at [670, 218] on div "FOR GEMETA 2.0 VR HEADSET Text Block OUR FEATURED ACCESSORIES Heading Sale Off …" at bounding box center [850, 508] width 547 height 634
click at [349, 229] on div "FOR GEMETA 2.0 VR HEADSET Text Block OUR FEATURED ACCESSORIES Heading Sale Off …" at bounding box center [850, 508] width 1437 height 634
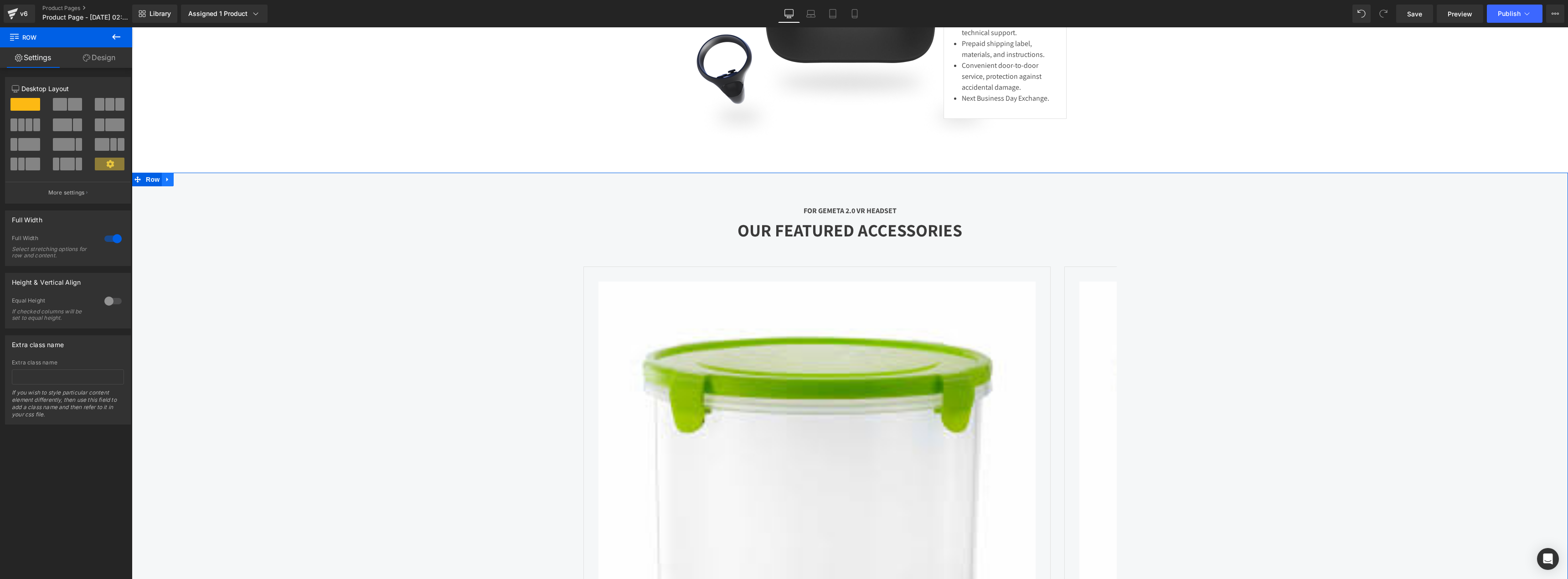
click at [165, 183] on icon at bounding box center [167, 179] width 6 height 7
click at [189, 182] on icon at bounding box center [191, 179] width 6 height 6
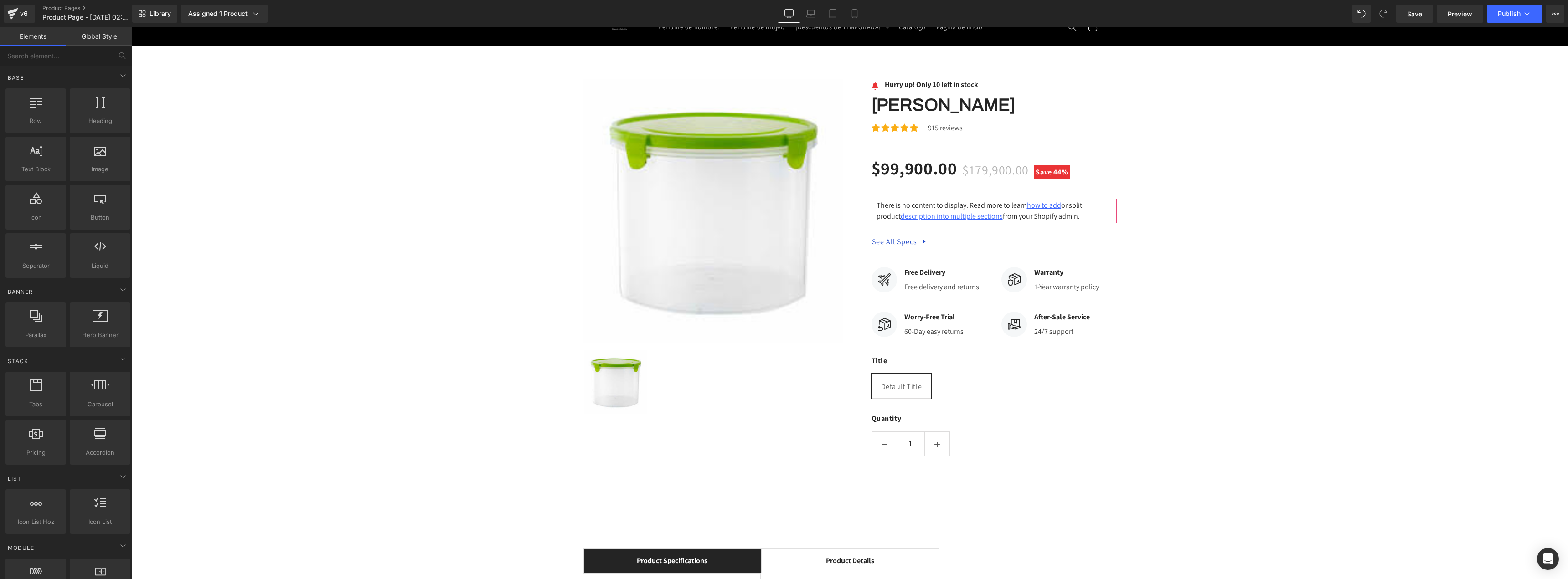
scroll to position [0, 0]
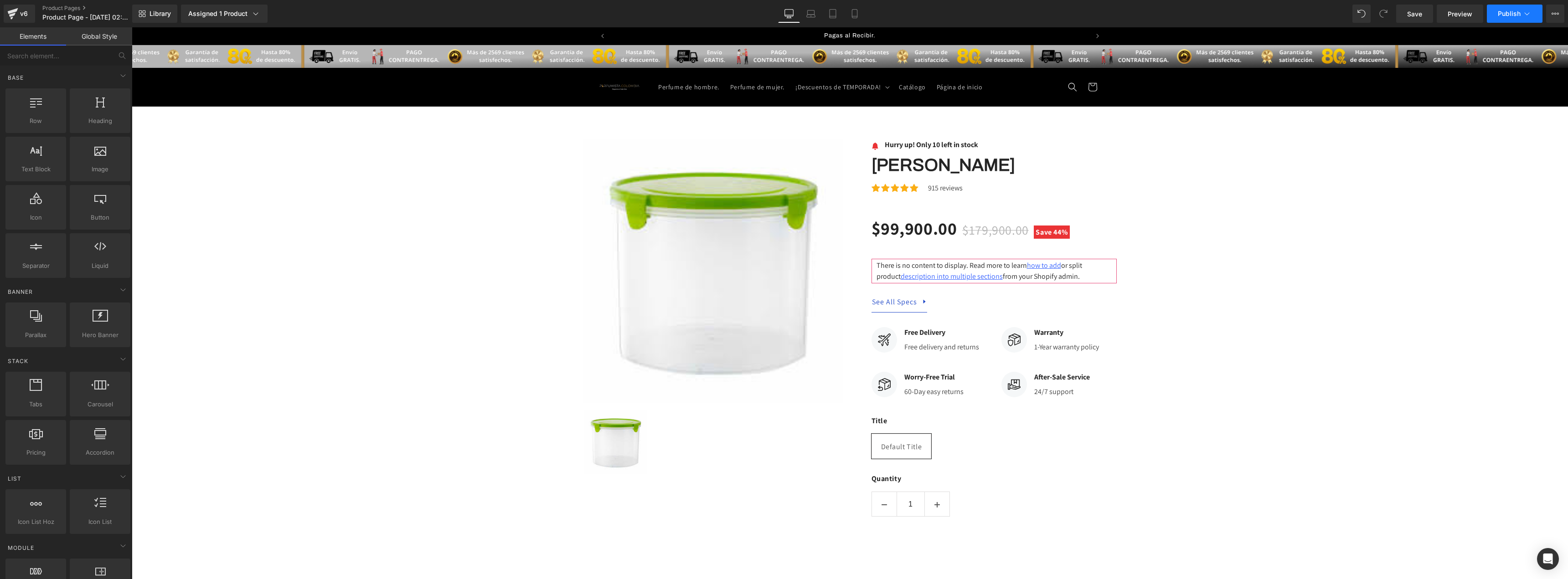
click at [1509, 17] on span "Publish" at bounding box center [1509, 13] width 23 height 7
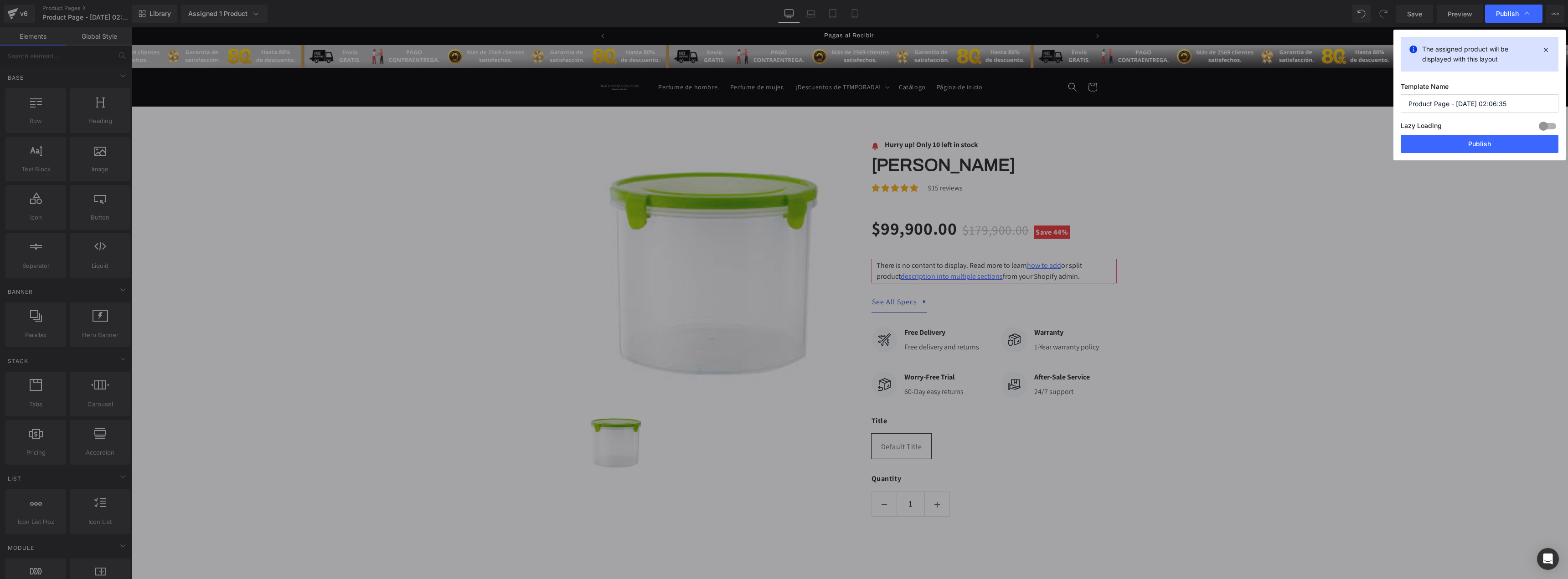
click at [1461, 100] on input "Product Page - Sep 26, 02:06:35" at bounding box center [1479, 103] width 158 height 18
type input "TARRO WHITE"
click at [1476, 139] on button "Publish" at bounding box center [1479, 144] width 158 height 18
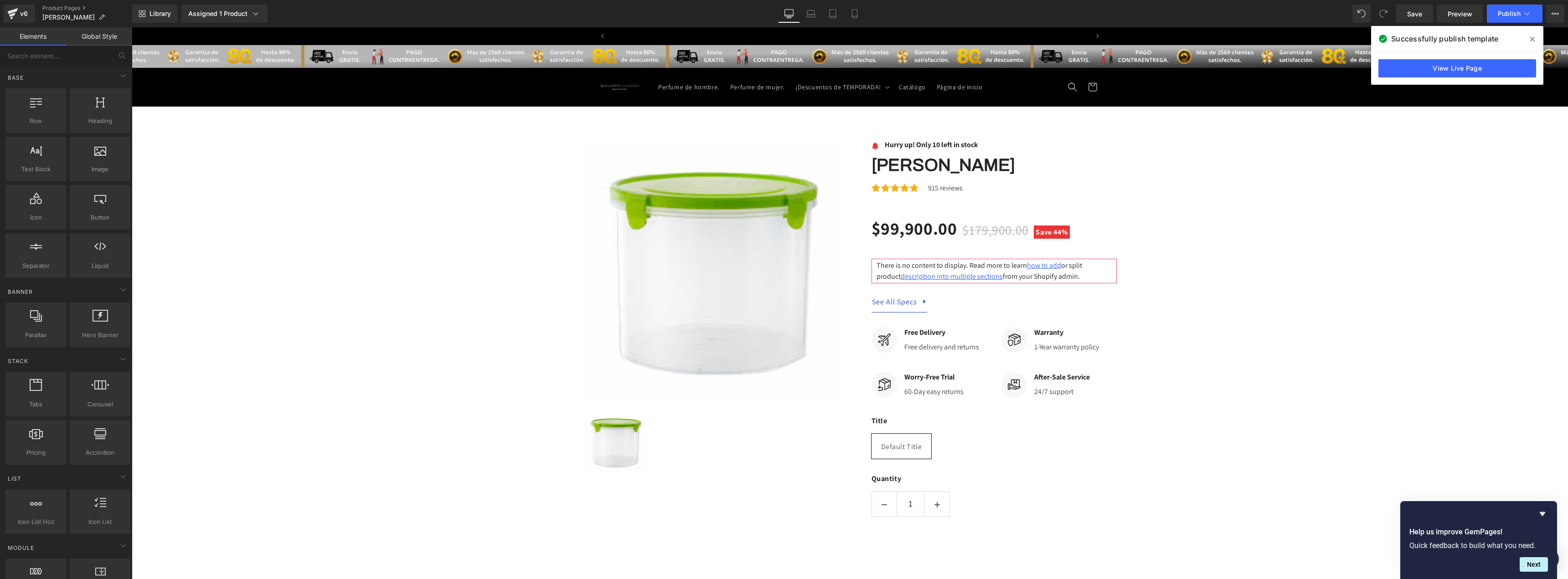
scroll to position [0, 478]
click at [49, 7] on link "Product Pages" at bounding box center [88, 8] width 90 height 7
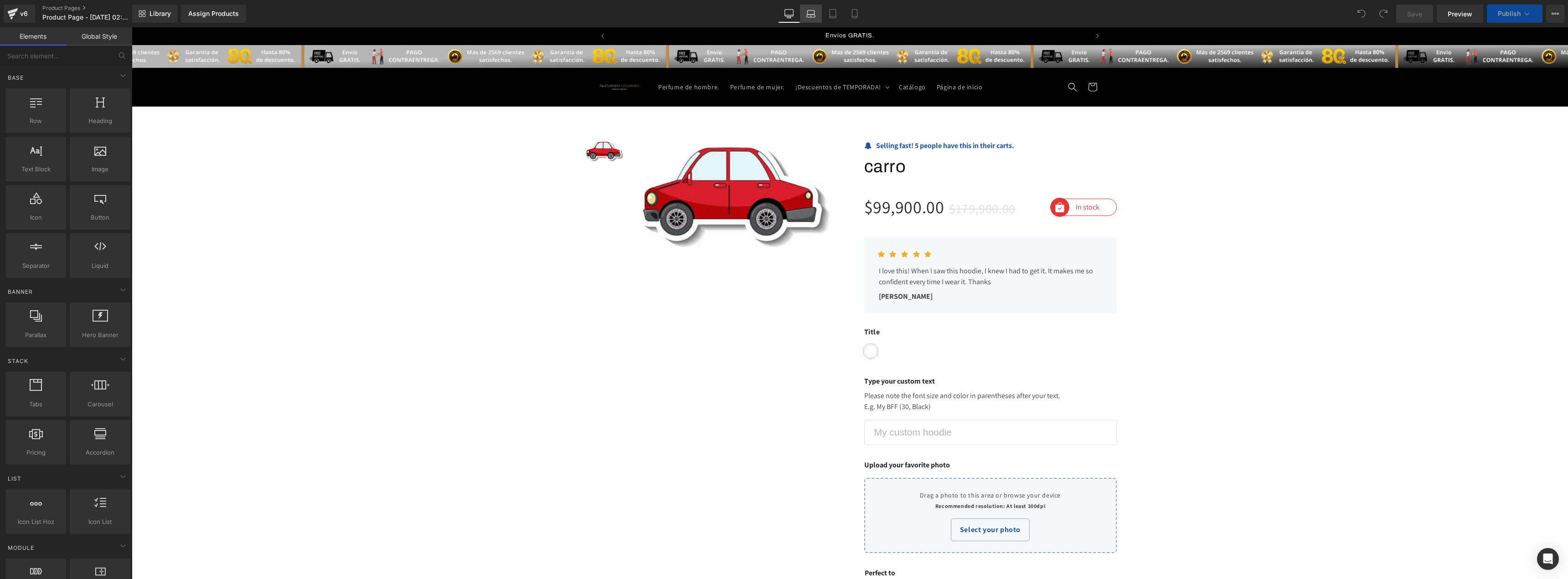
scroll to position [0, 478]
click at [211, 9] on link "Assign Products" at bounding box center [213, 13] width 65 height 18
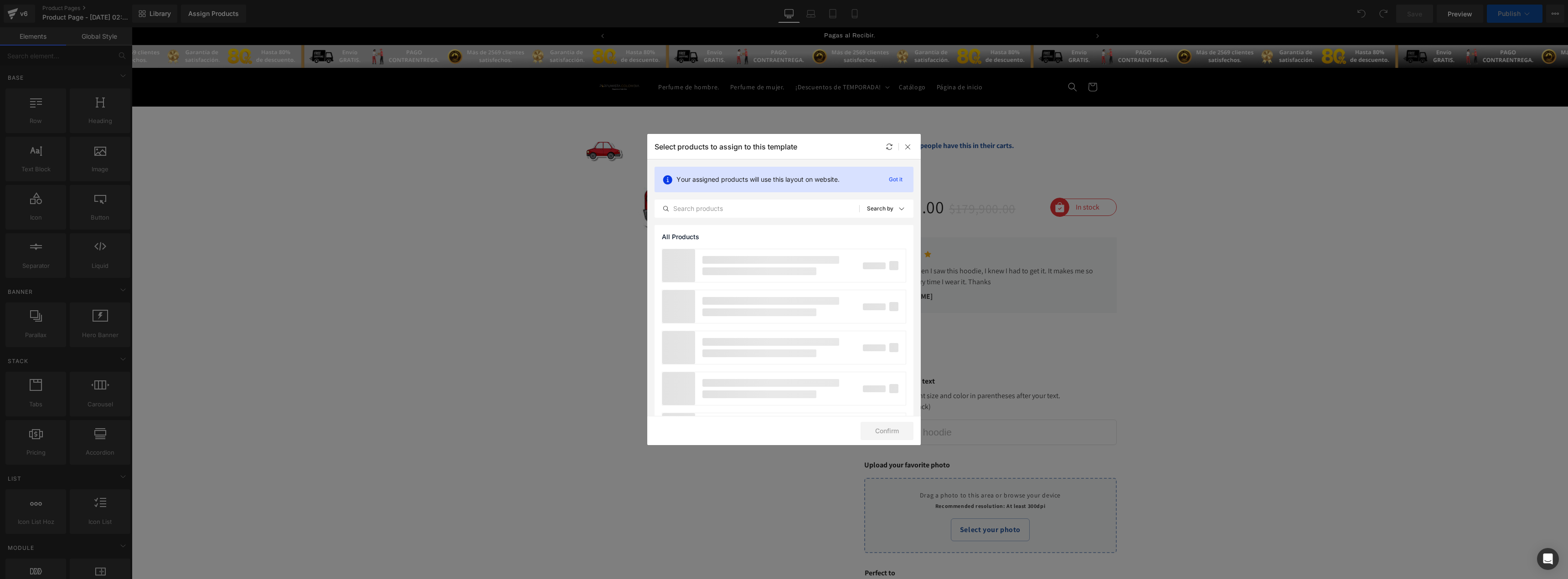
scroll to position [0, 0]
click at [727, 207] on input "text" at bounding box center [757, 209] width 204 height 11
type input "[PERSON_NAME]"
click at [740, 258] on div "carro" at bounding box center [784, 265] width 243 height 32
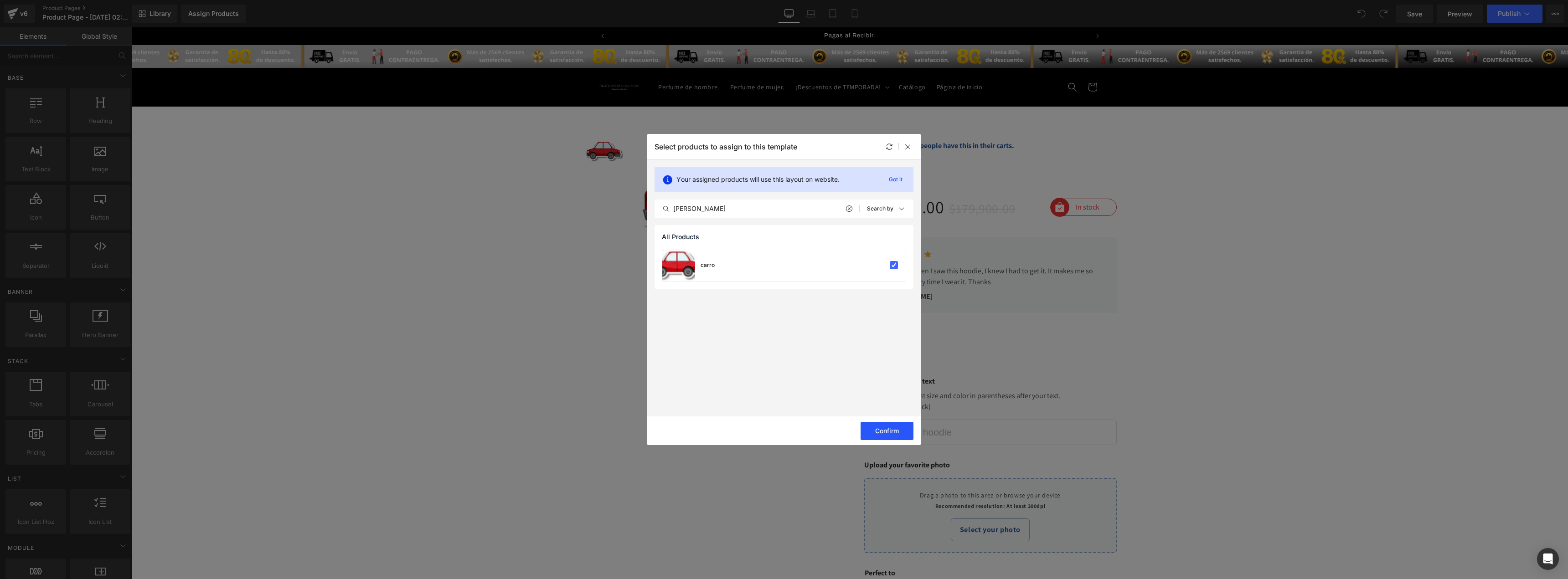
click at [886, 431] on button "Confirm" at bounding box center [887, 431] width 53 height 18
click at [878, 430] on button "Success" at bounding box center [881, 431] width 65 height 18
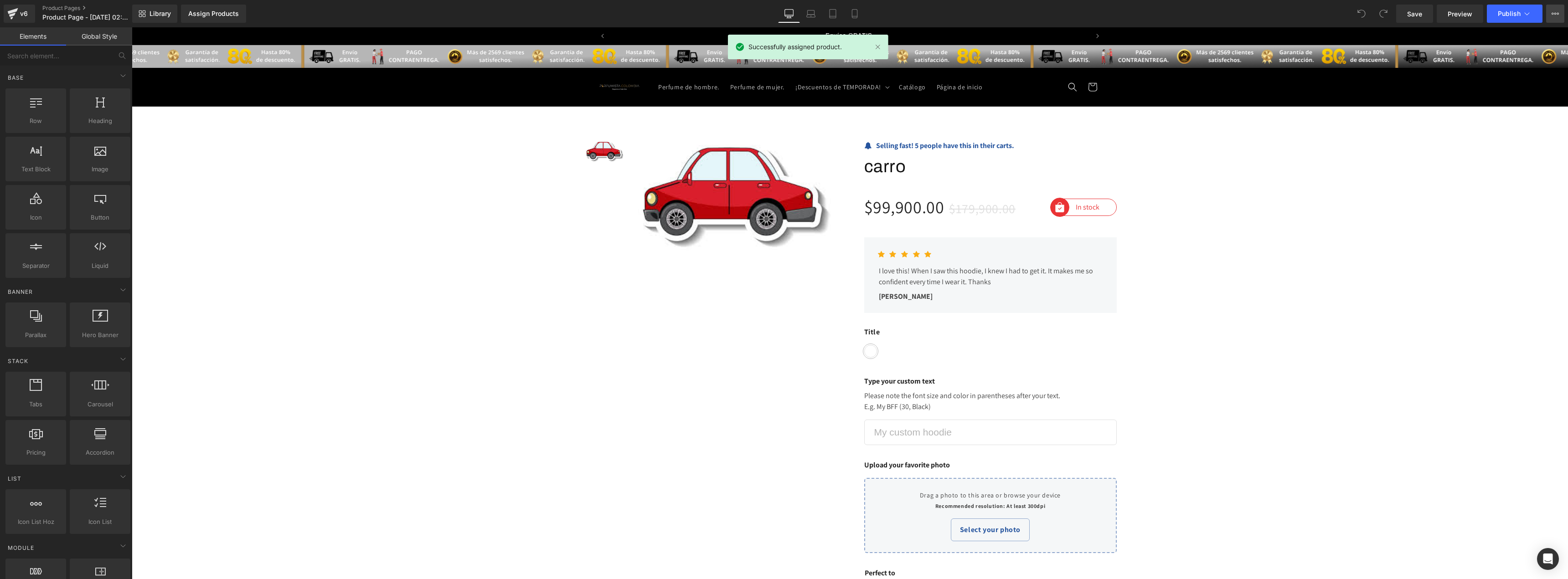
click at [1551, 15] on button "View Live Page View with current Template Save Template to Library Schedule Pub…" at bounding box center [1555, 13] width 18 height 18
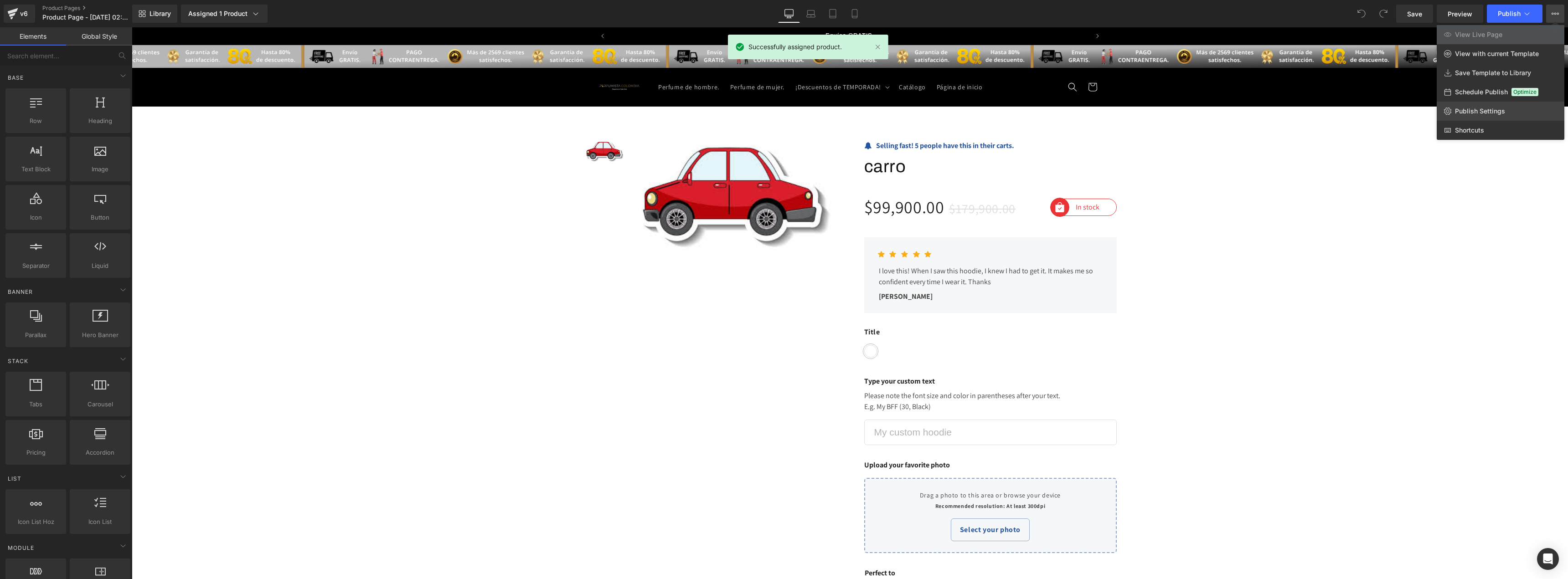
click at [1469, 106] on link "Publish Settings" at bounding box center [1500, 111] width 128 height 19
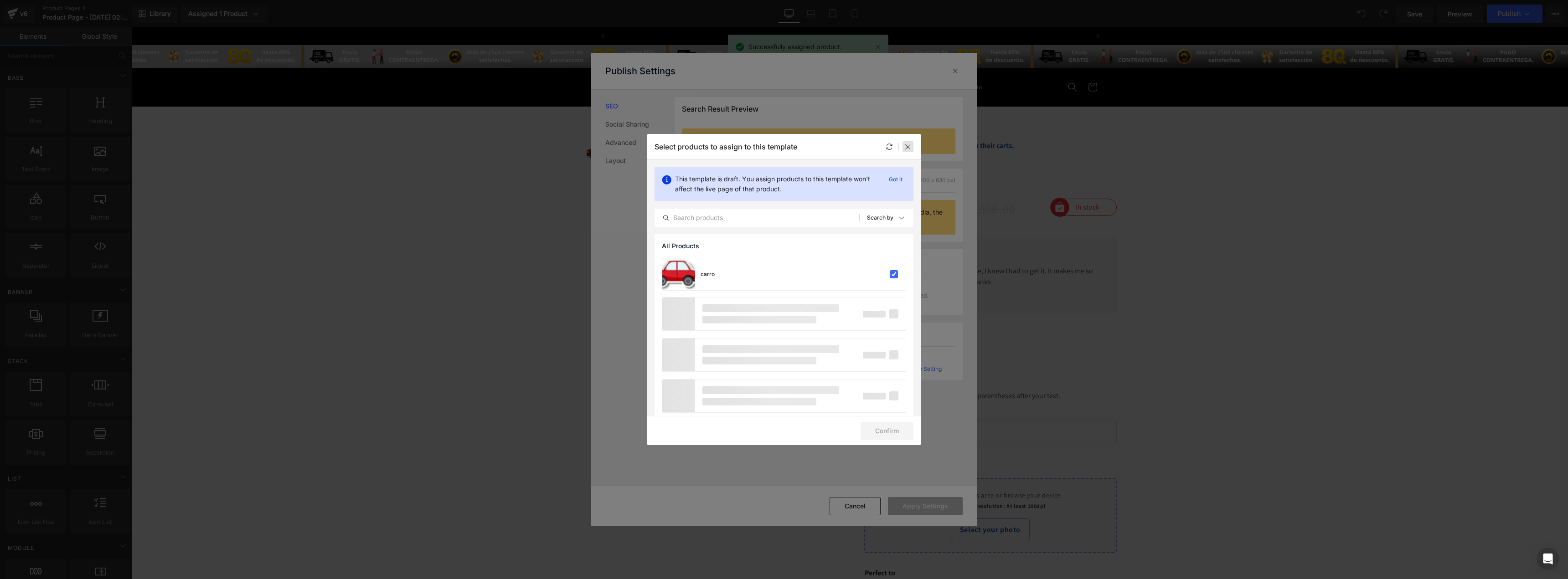
scroll to position [0, 478]
click at [905, 143] on icon at bounding box center [908, 147] width 7 height 7
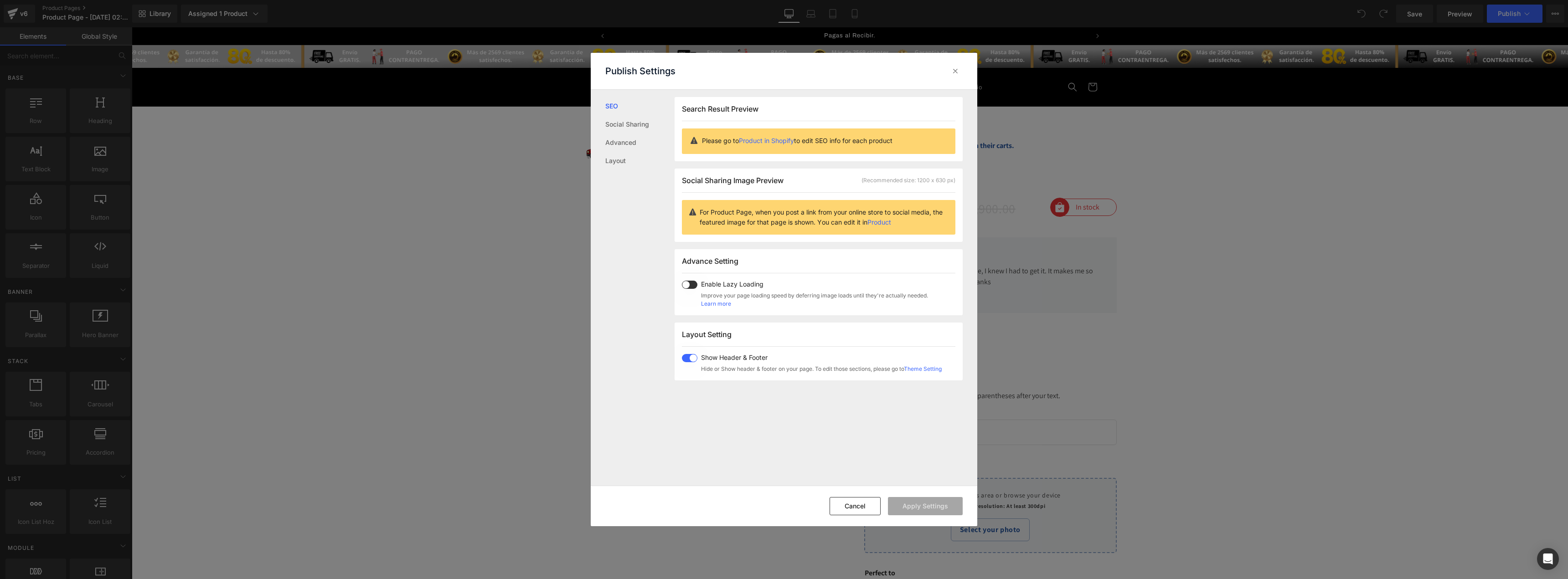
drag, startPoint x: 692, startPoint y: 361, endPoint x: 705, endPoint y: 367, distance: 14.3
click at [692, 361] on span at bounding box center [689, 358] width 15 height 8
click at [941, 506] on button "Apply Settings" at bounding box center [925, 506] width 75 height 18
click at [866, 503] on button "Cancel" at bounding box center [855, 506] width 51 height 18
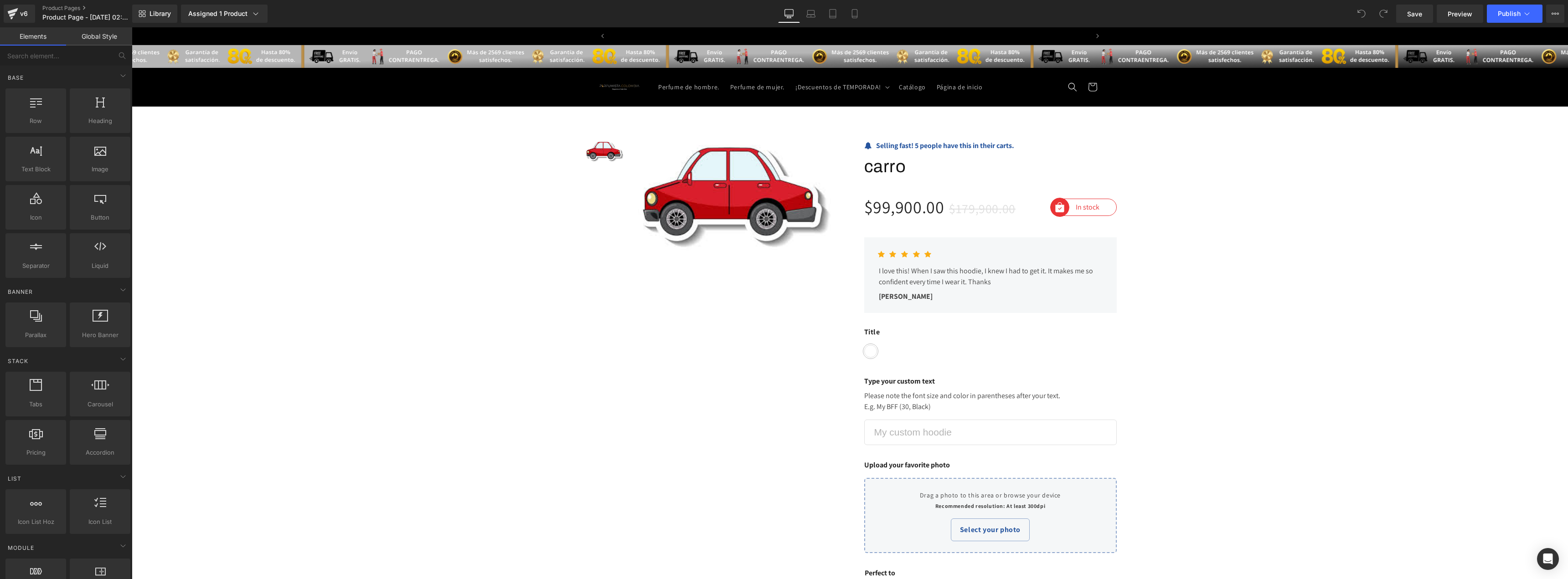
scroll to position [0, 0]
click at [1507, 13] on span "Publish" at bounding box center [1509, 13] width 23 height 7
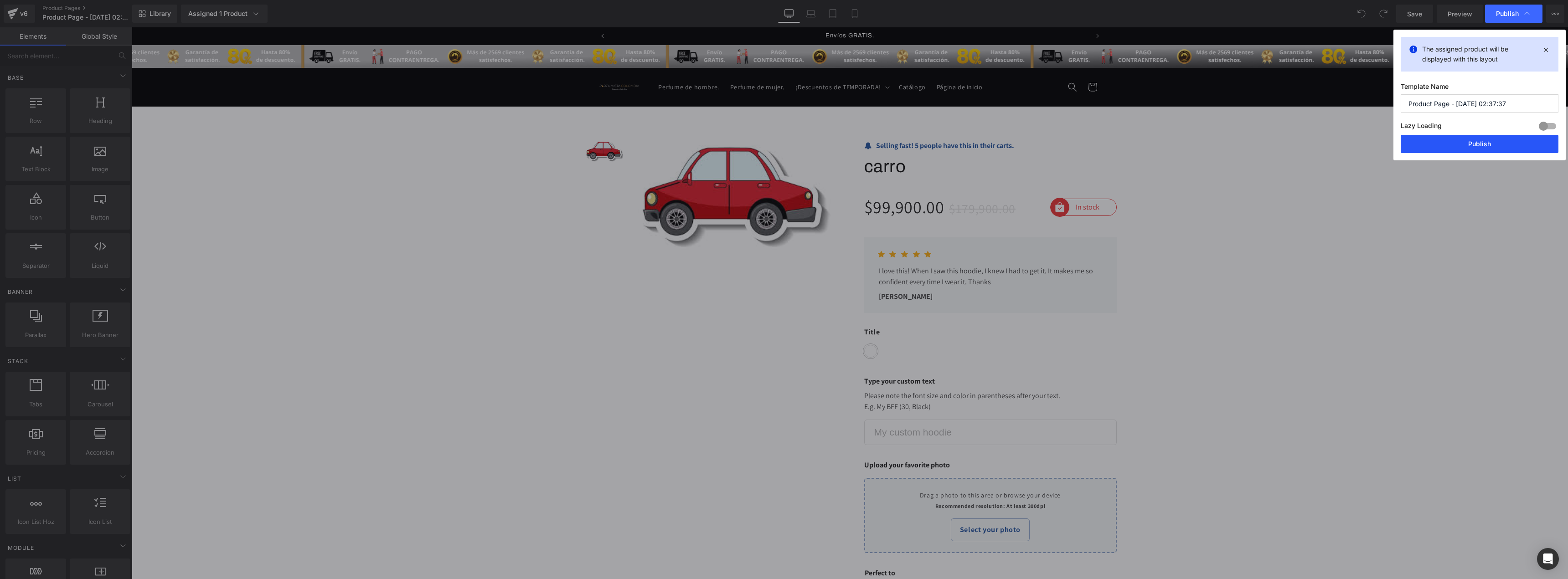
click at [1479, 140] on button "Publish" at bounding box center [1479, 144] width 158 height 18
